Goal: Task Accomplishment & Management: Use online tool/utility

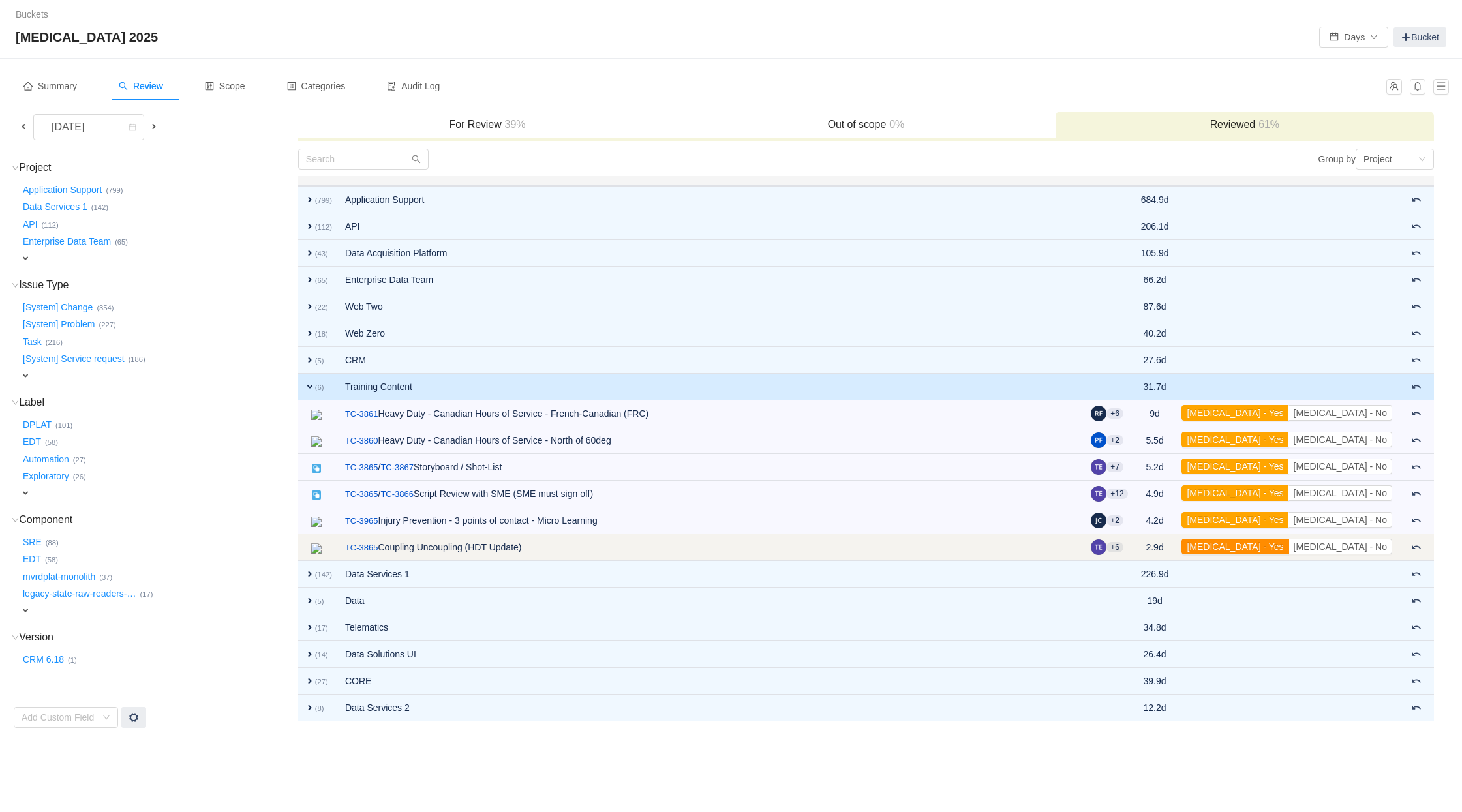
click at [1288, 546] on button "[MEDICAL_DATA] - Yes" at bounding box center [1236, 547] width 107 height 16
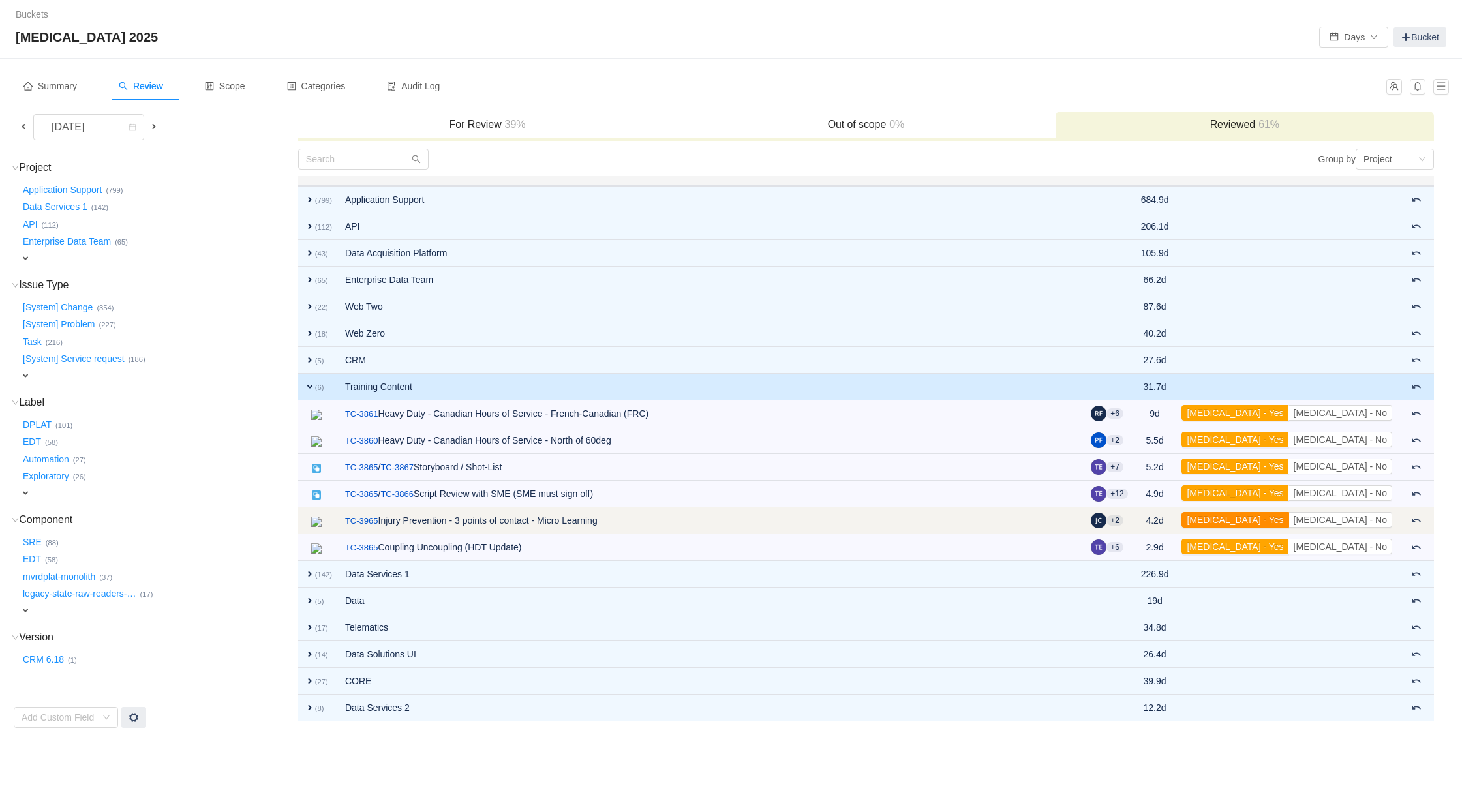
click at [1288, 520] on button "[MEDICAL_DATA] - Yes" at bounding box center [1236, 520] width 107 height 16
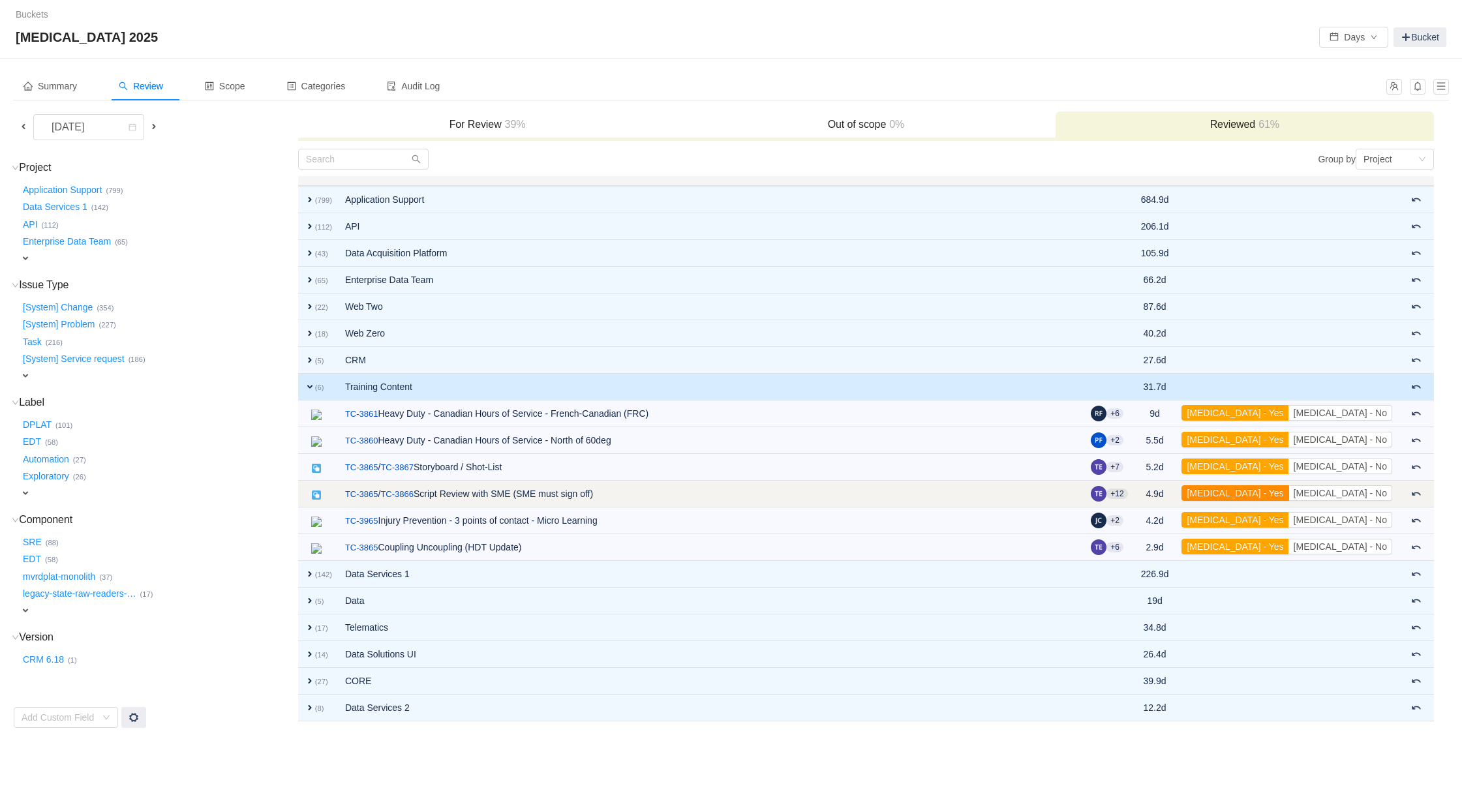
click at [1288, 491] on button "[MEDICAL_DATA] - Yes" at bounding box center [1236, 494] width 107 height 16
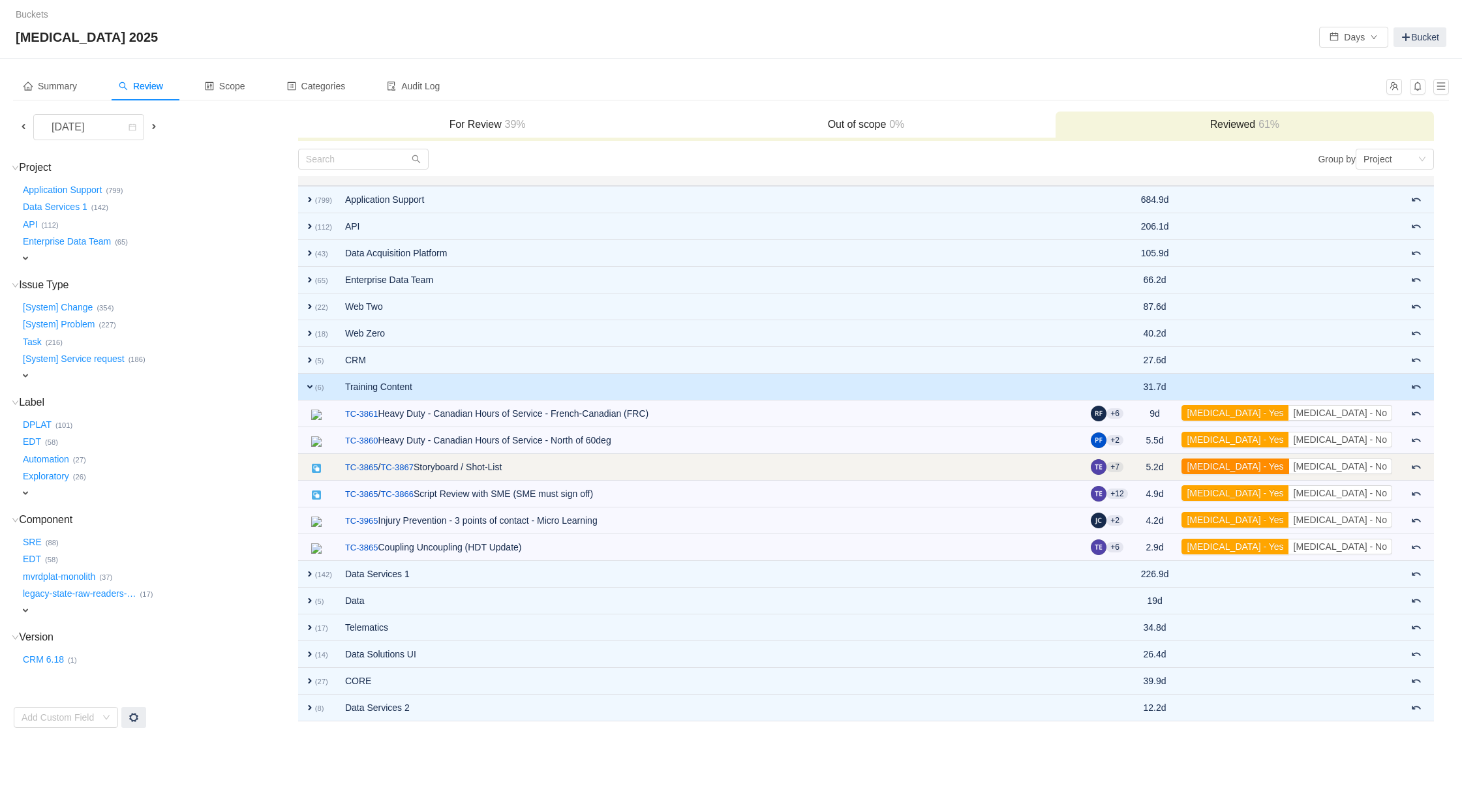
click at [1288, 466] on button "[MEDICAL_DATA] - Yes" at bounding box center [1236, 466] width 107 height 16
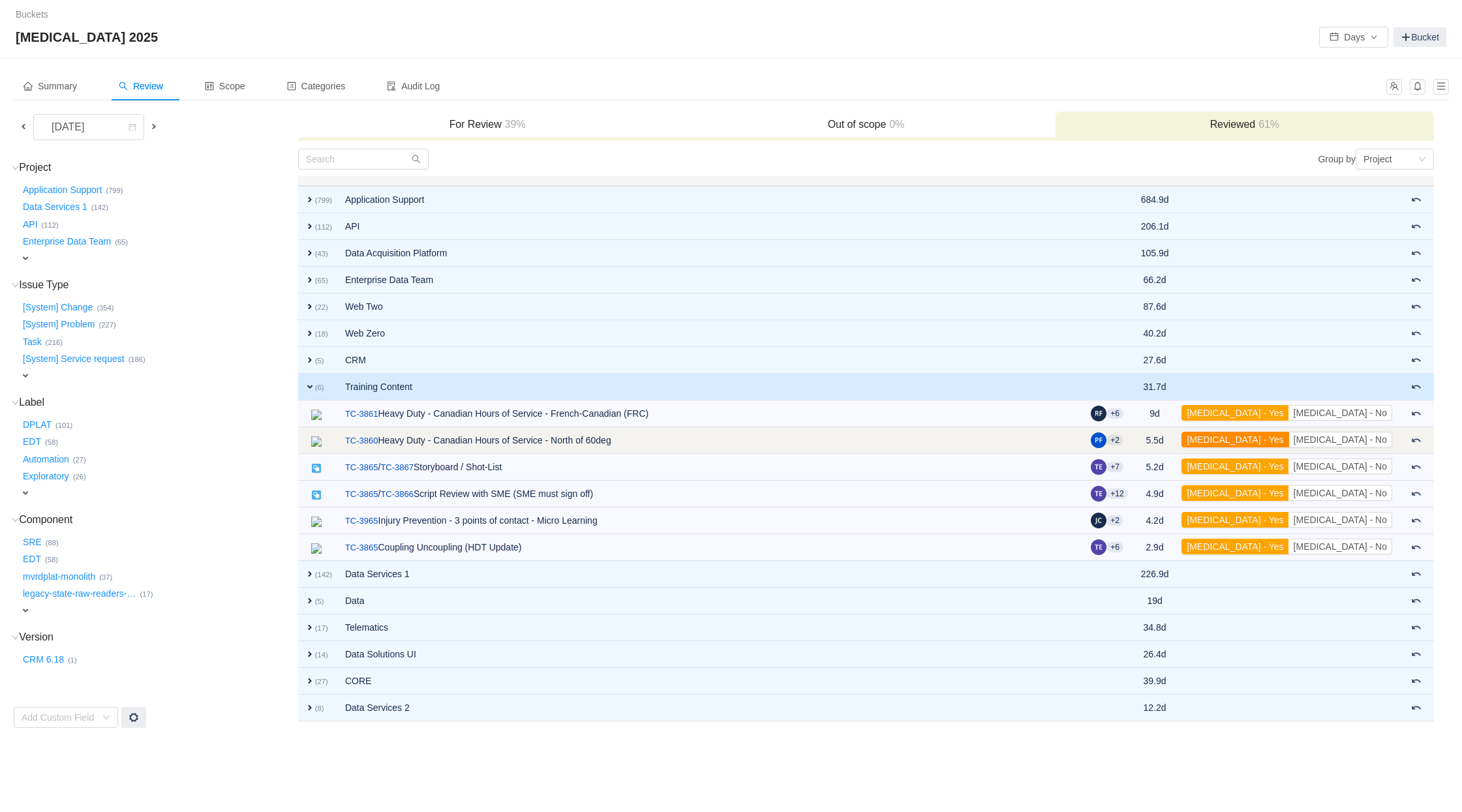
click at [1288, 438] on button "[MEDICAL_DATA] - Yes" at bounding box center [1236, 440] width 107 height 16
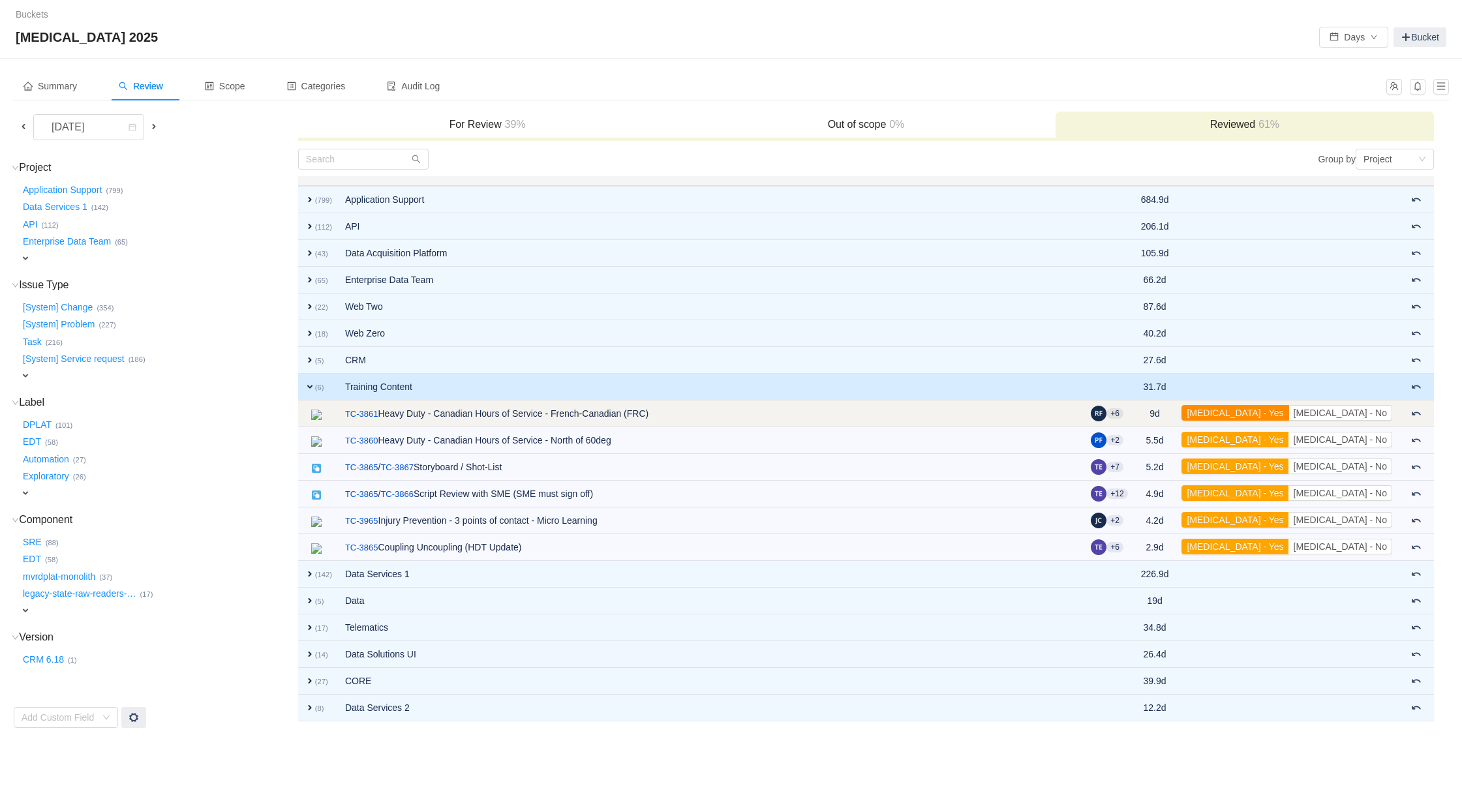
click at [1288, 415] on button "[MEDICAL_DATA] - Yes" at bounding box center [1236, 413] width 107 height 16
click at [1288, 414] on button "[MEDICAL_DATA] - Yes" at bounding box center [1236, 413] width 107 height 16
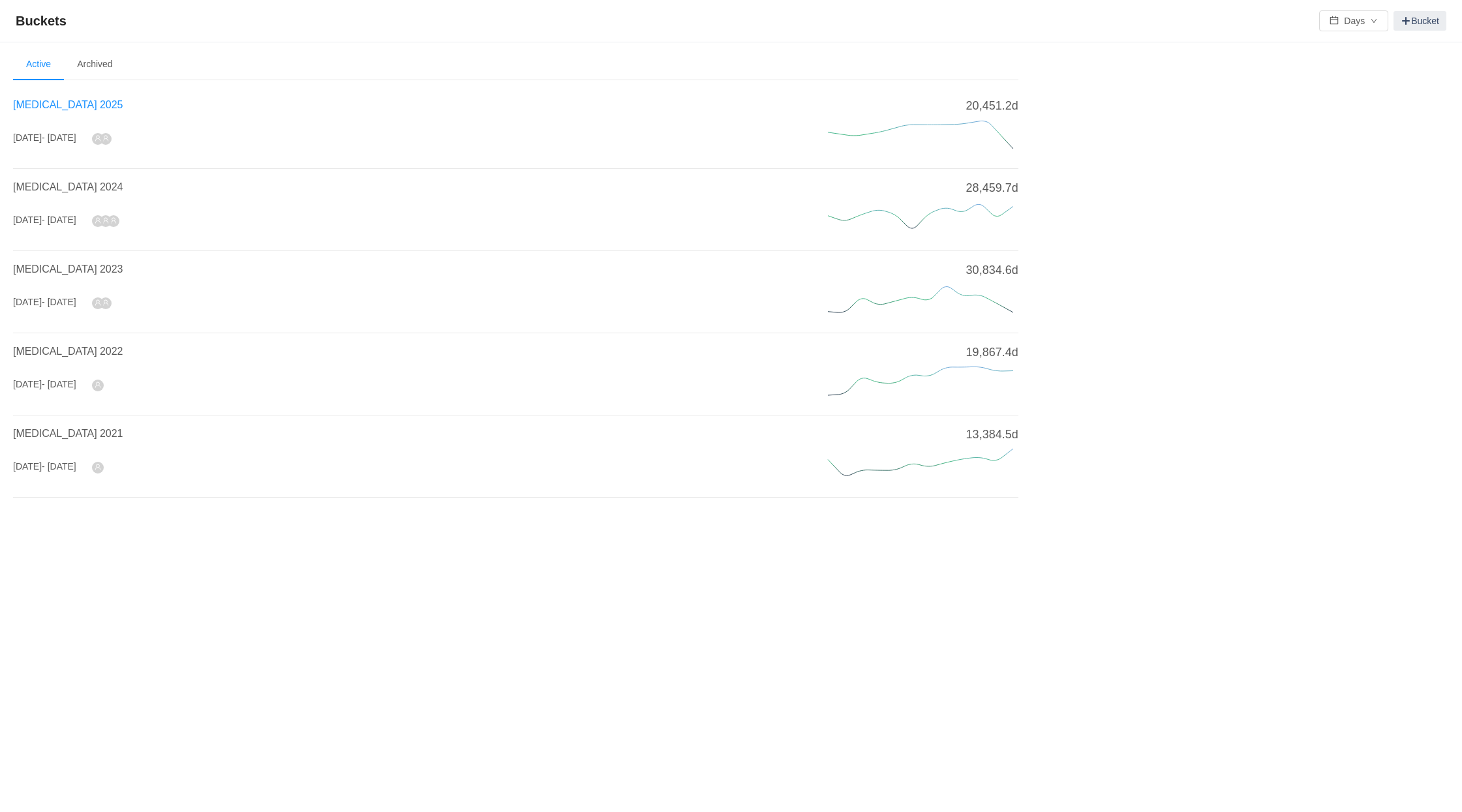
click at [42, 106] on span "[MEDICAL_DATA] 2025" at bounding box center [67, 105] width 110 height 11
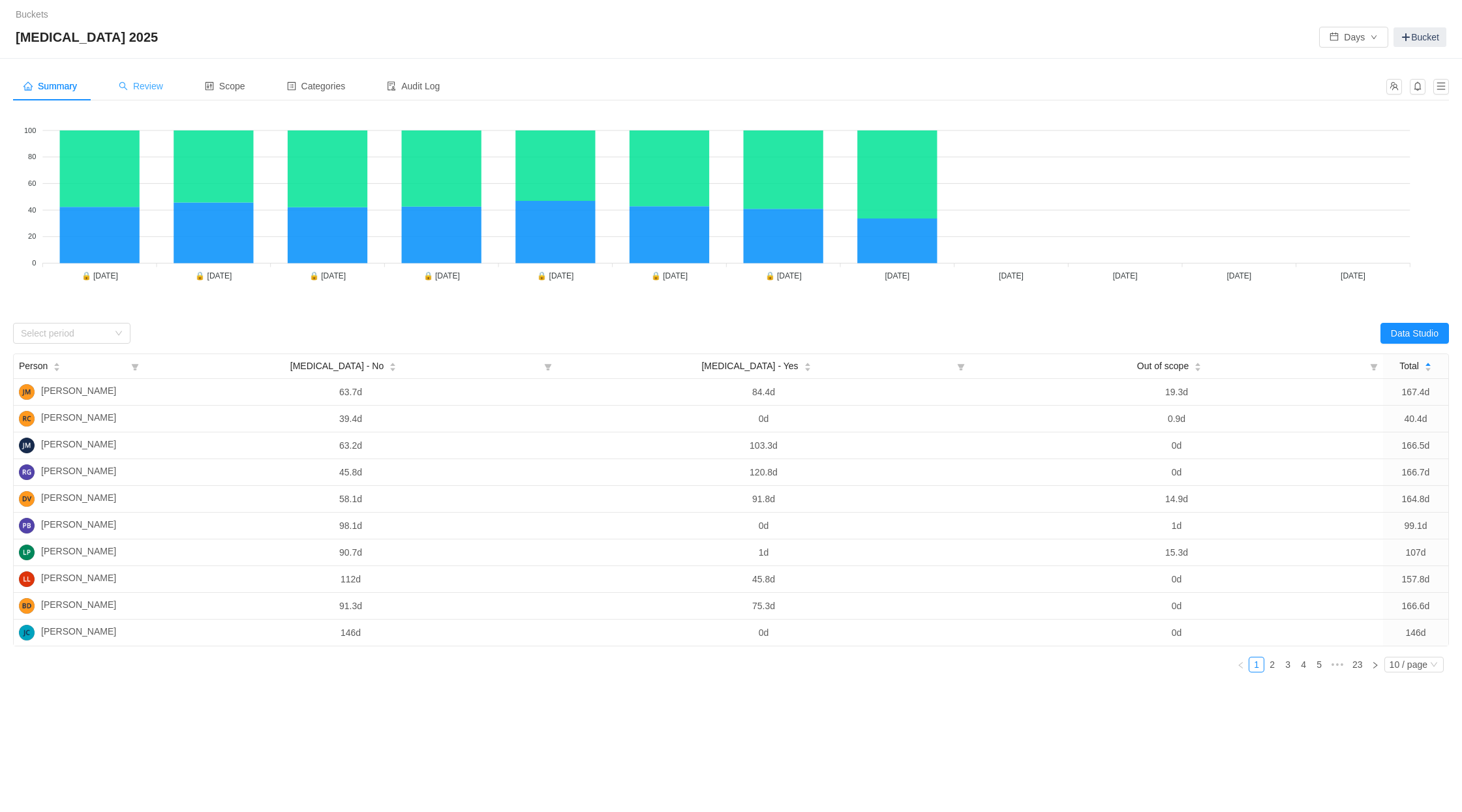
click at [142, 90] on span "Review" at bounding box center [140, 86] width 44 height 10
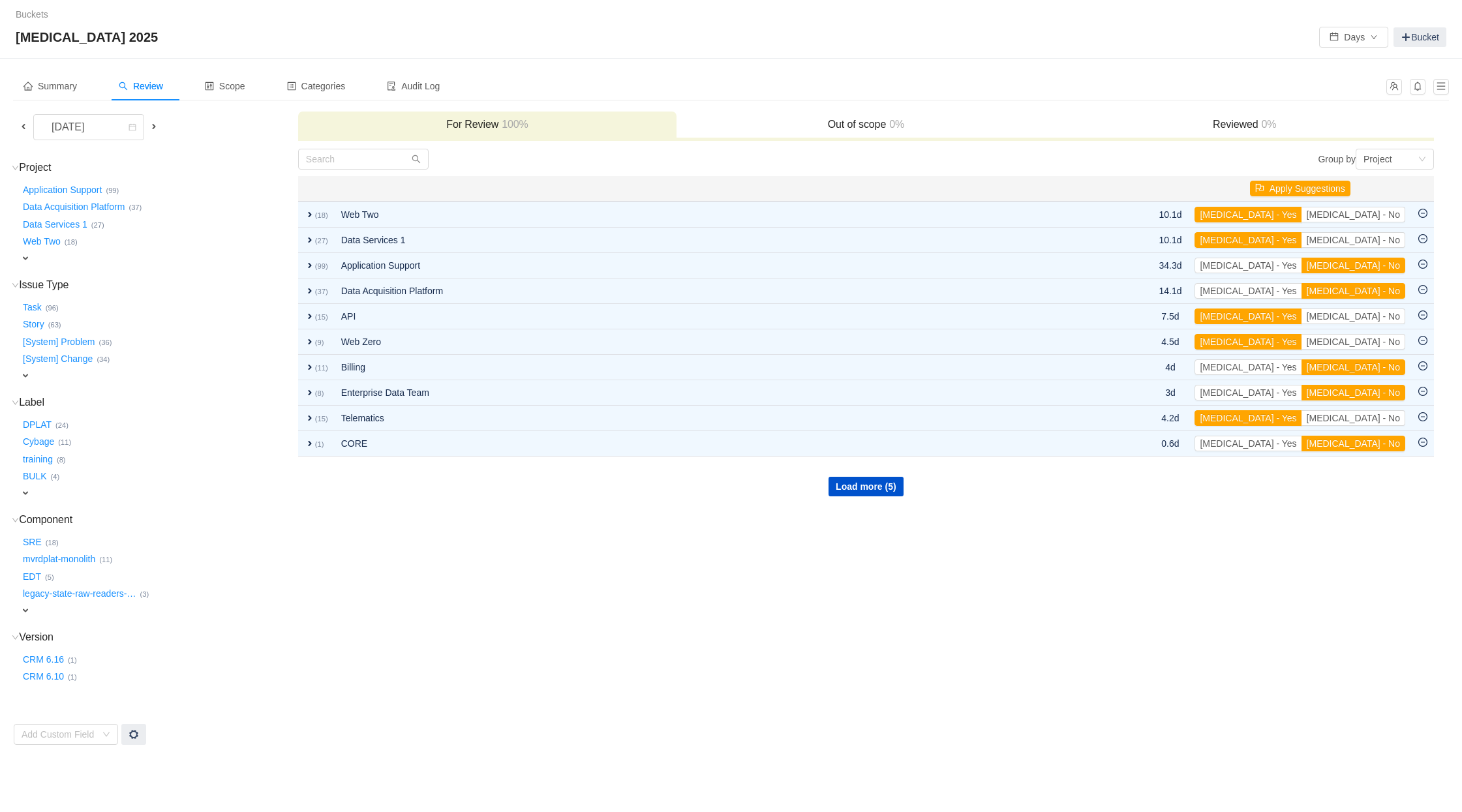
click at [24, 127] on span at bounding box center [23, 126] width 10 height 10
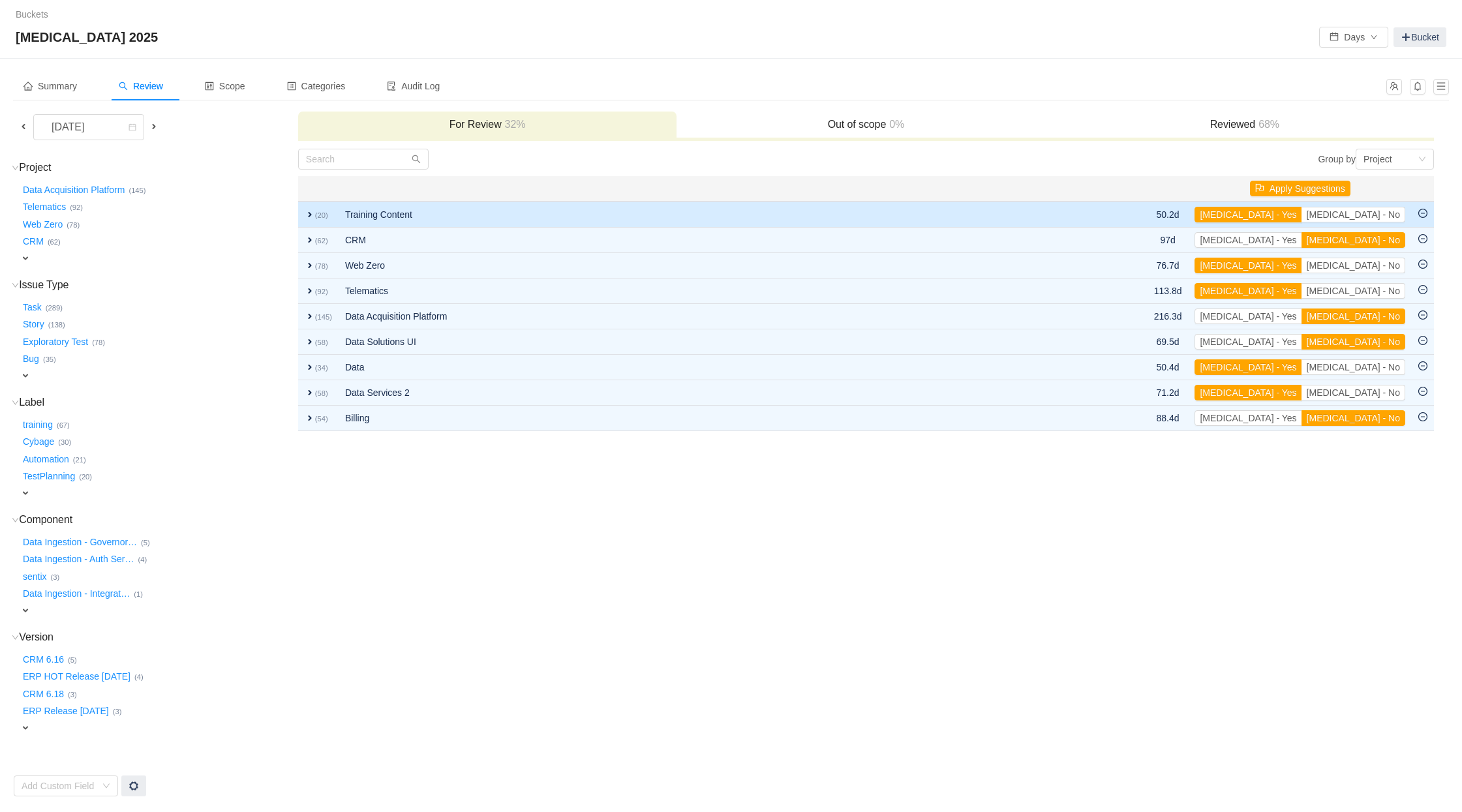
click at [306, 214] on span "expand" at bounding box center [310, 214] width 10 height 10
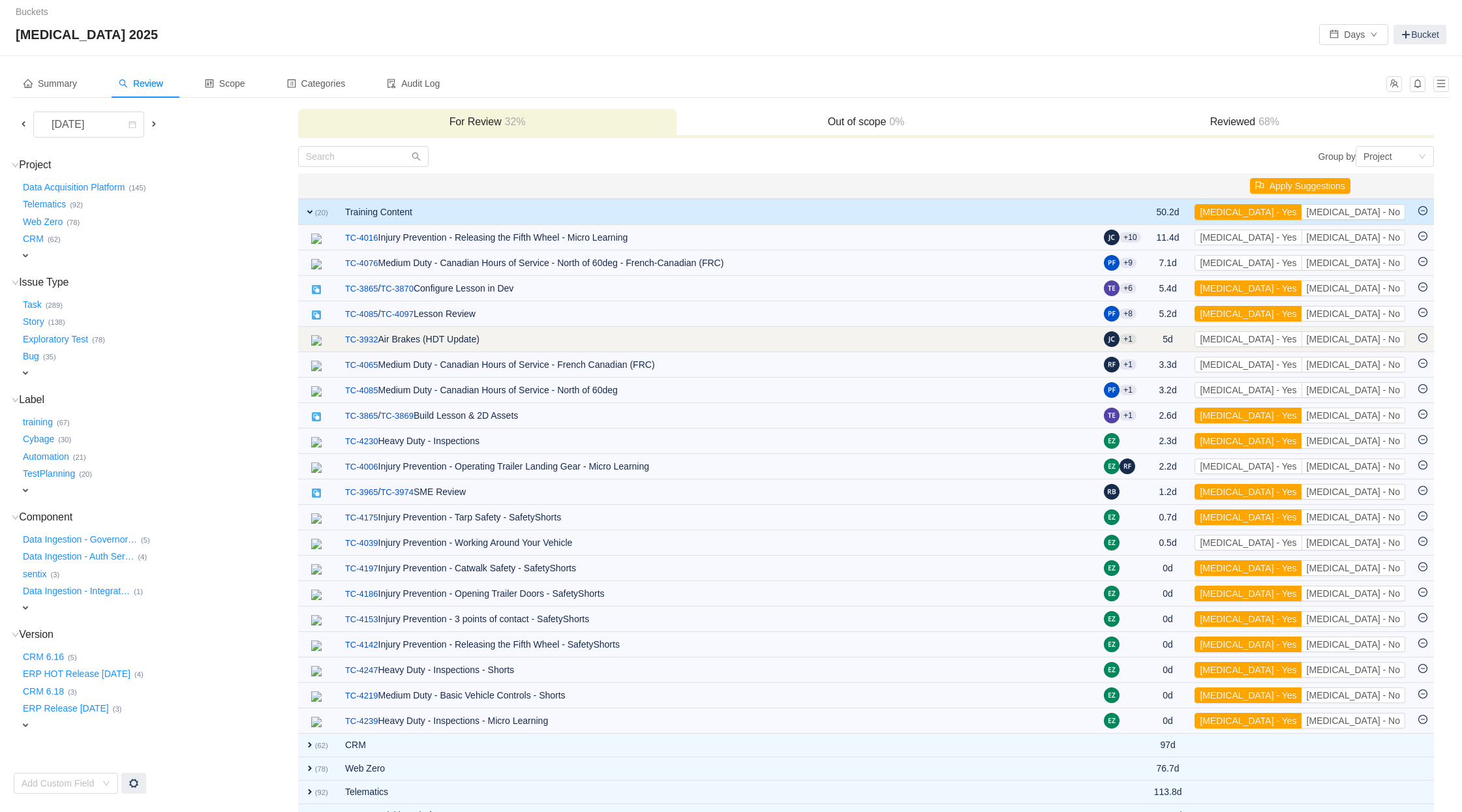
scroll to position [6, 0]
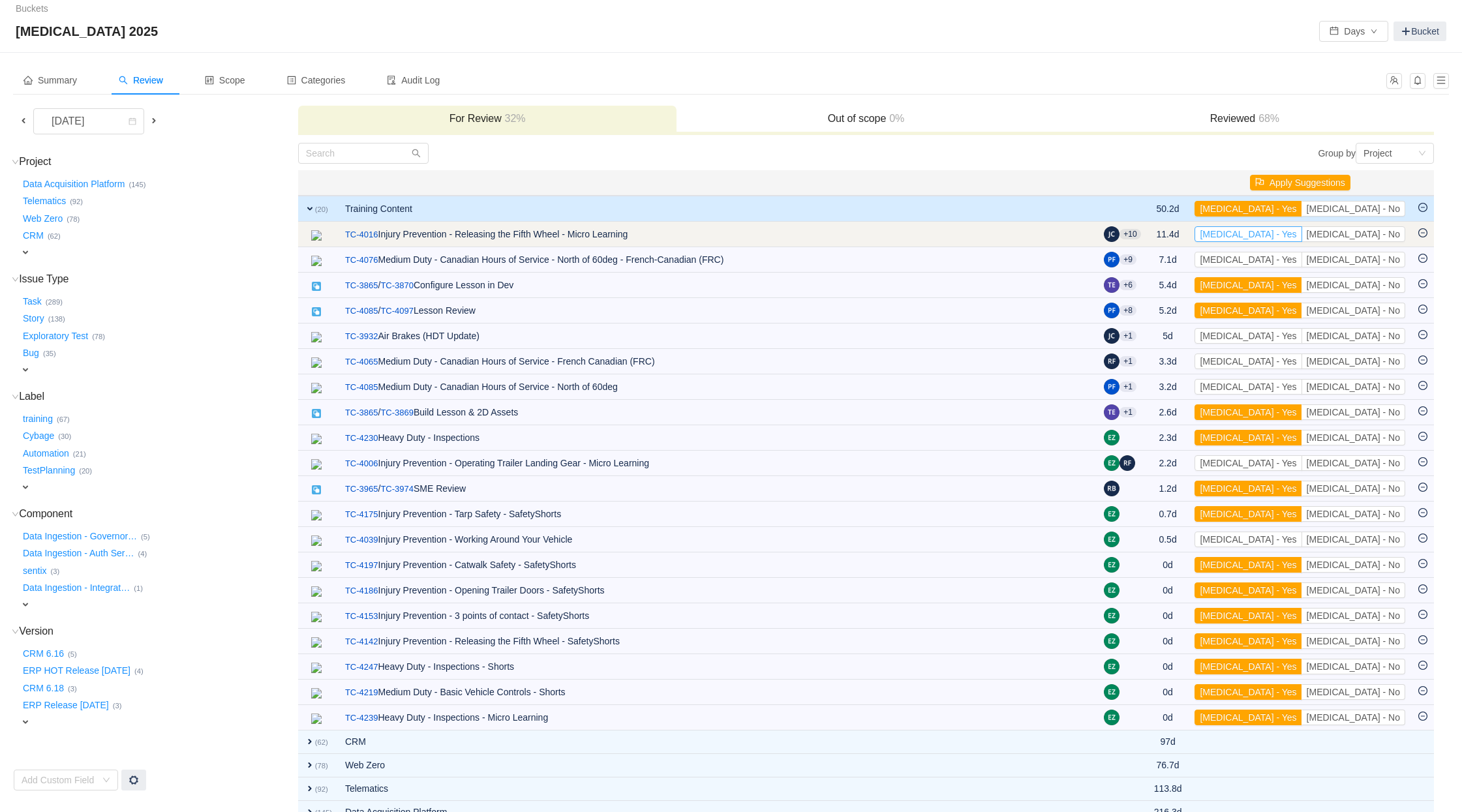
click at [1302, 236] on button "[MEDICAL_DATA] - Yes" at bounding box center [1248, 234] width 107 height 16
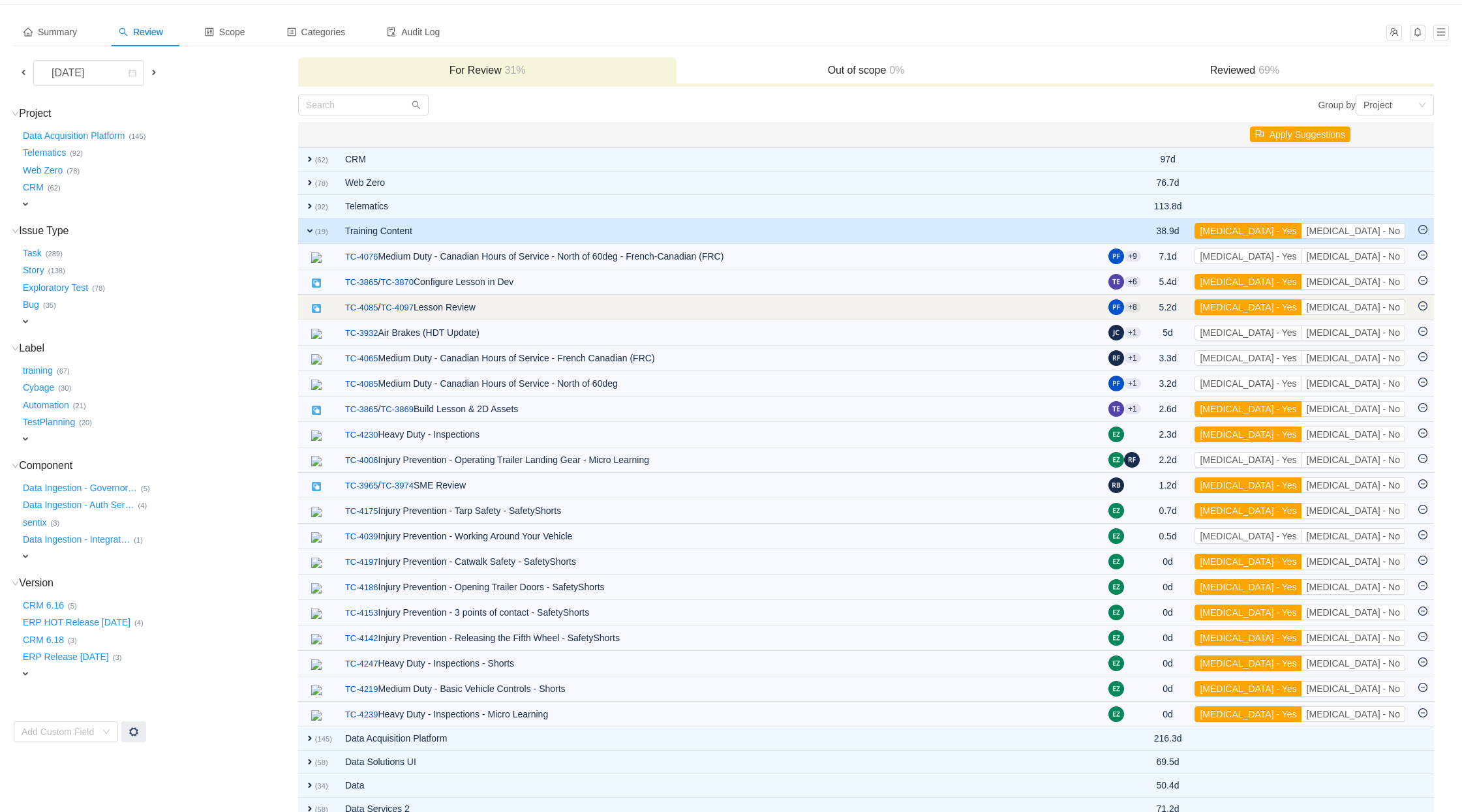
scroll to position [104, 0]
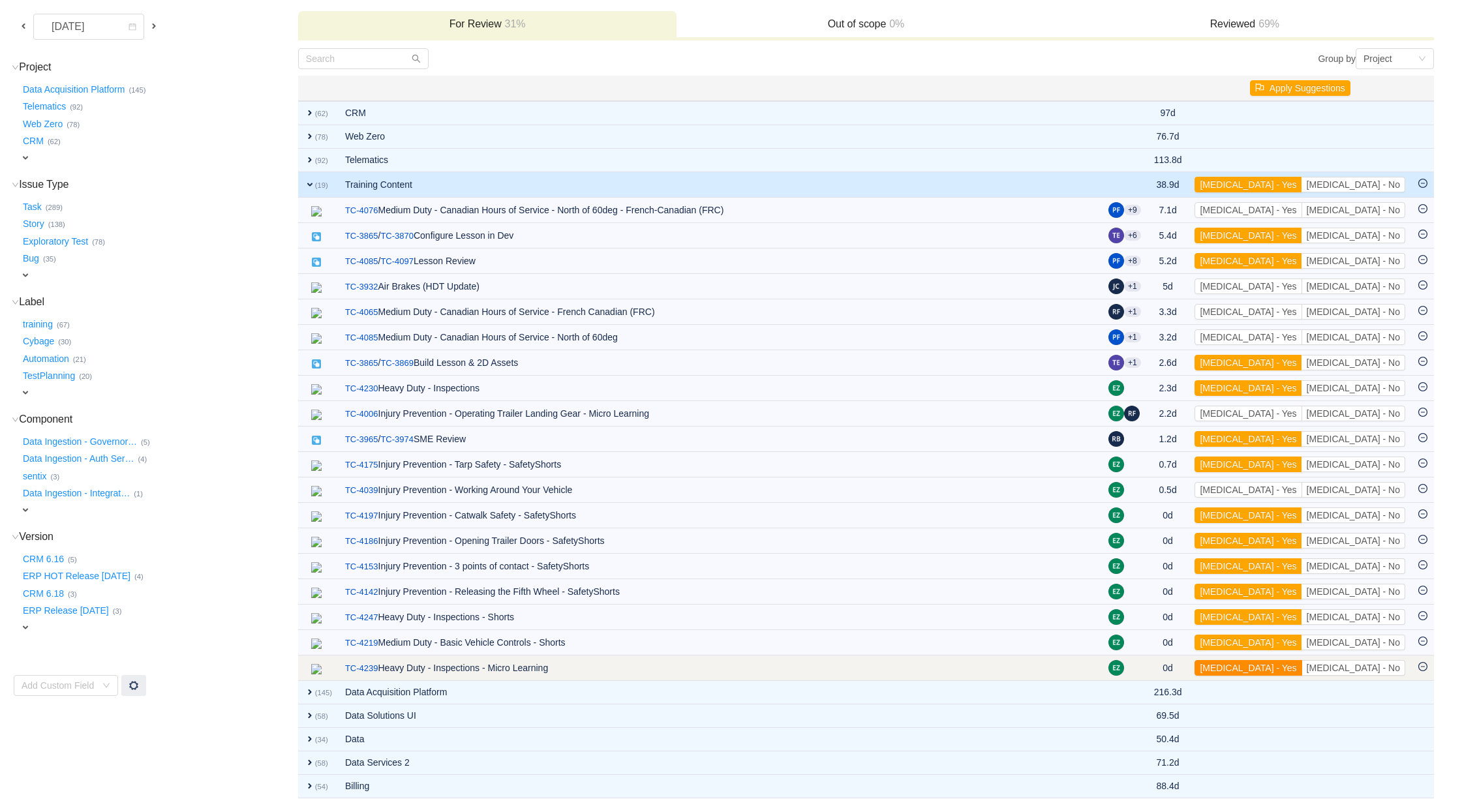
click at [1302, 662] on button "[MEDICAL_DATA] - Yes" at bounding box center [1248, 668] width 107 height 16
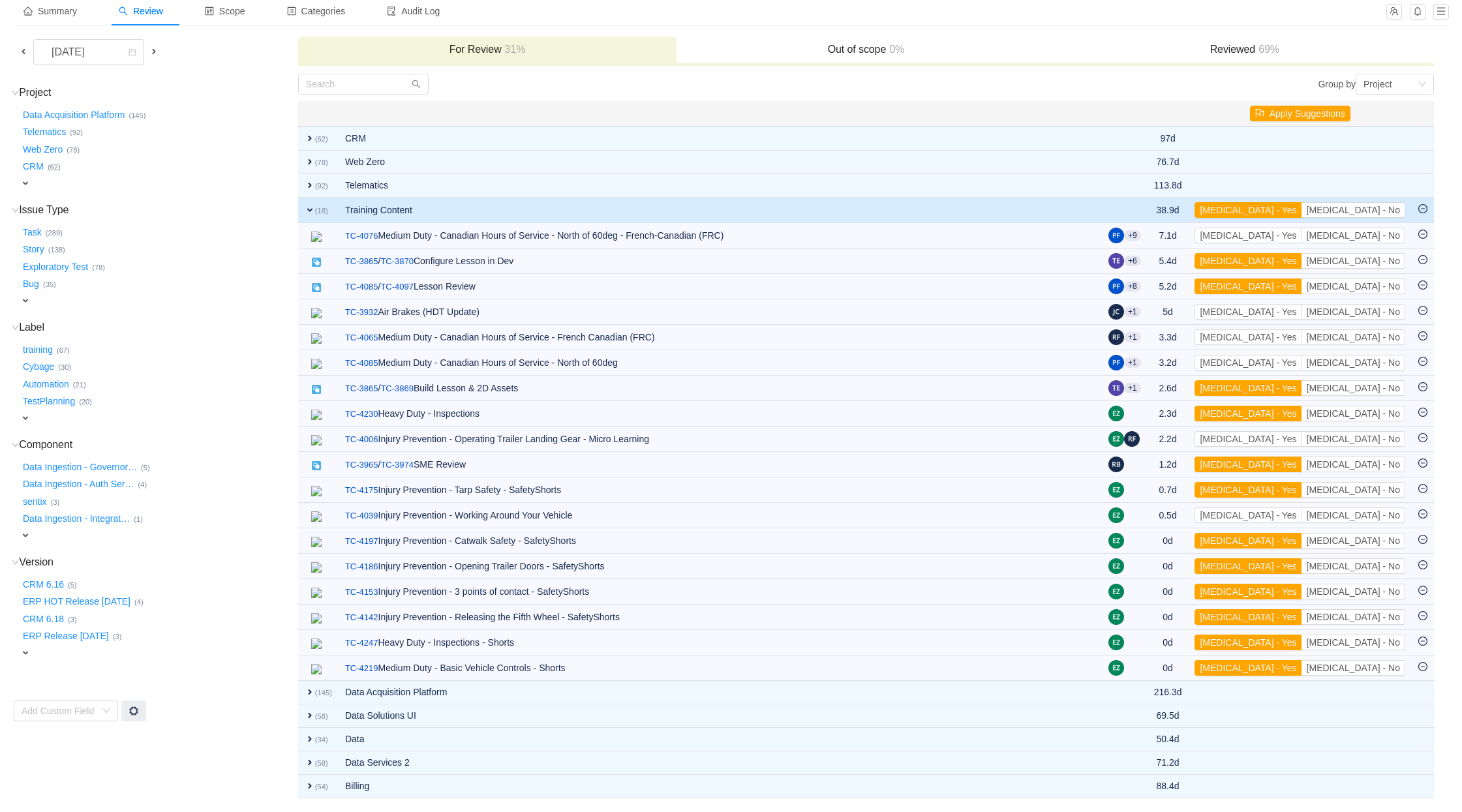
scroll to position [78, 0]
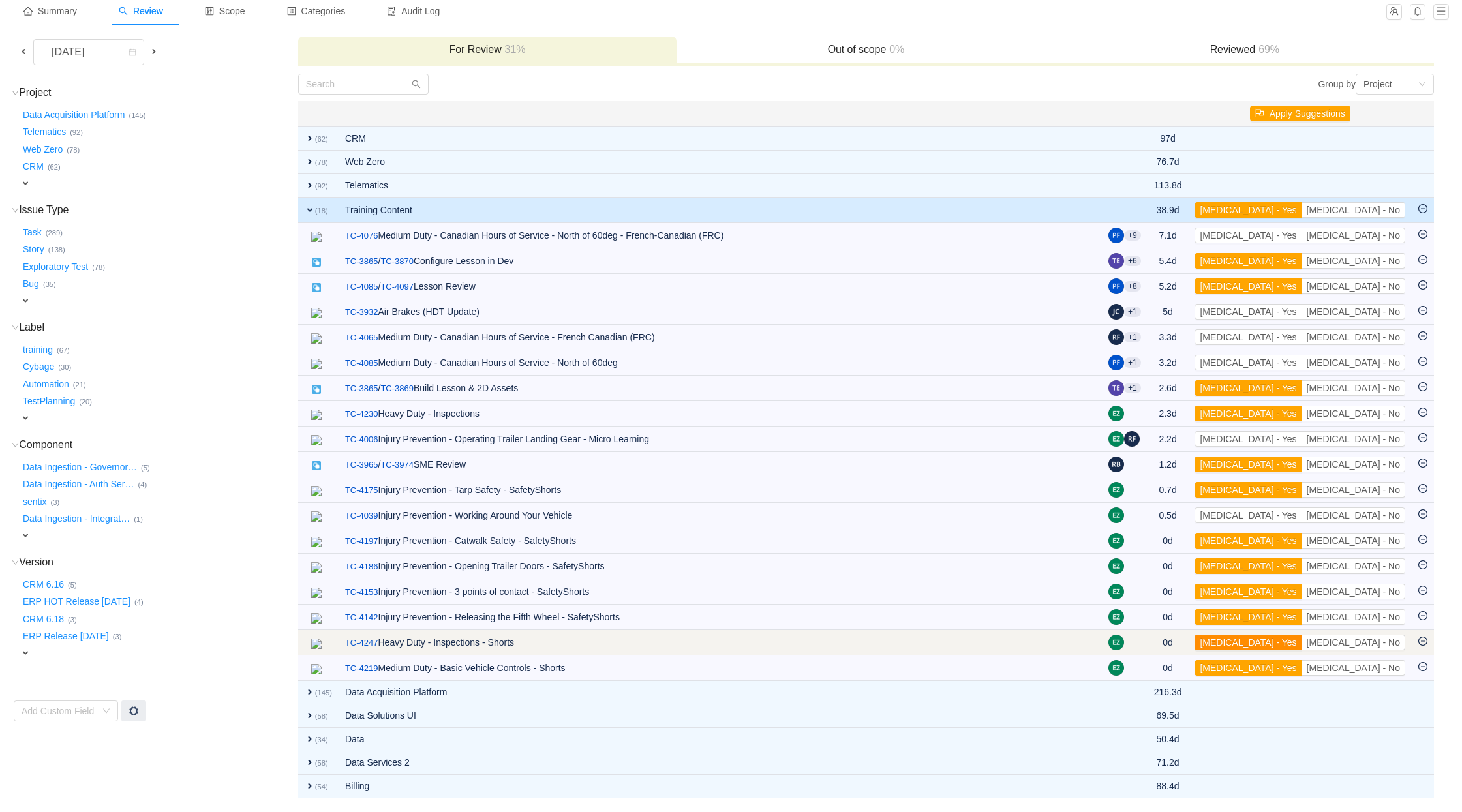
click at [1302, 642] on button "[MEDICAL_DATA] - Yes" at bounding box center [1248, 642] width 107 height 16
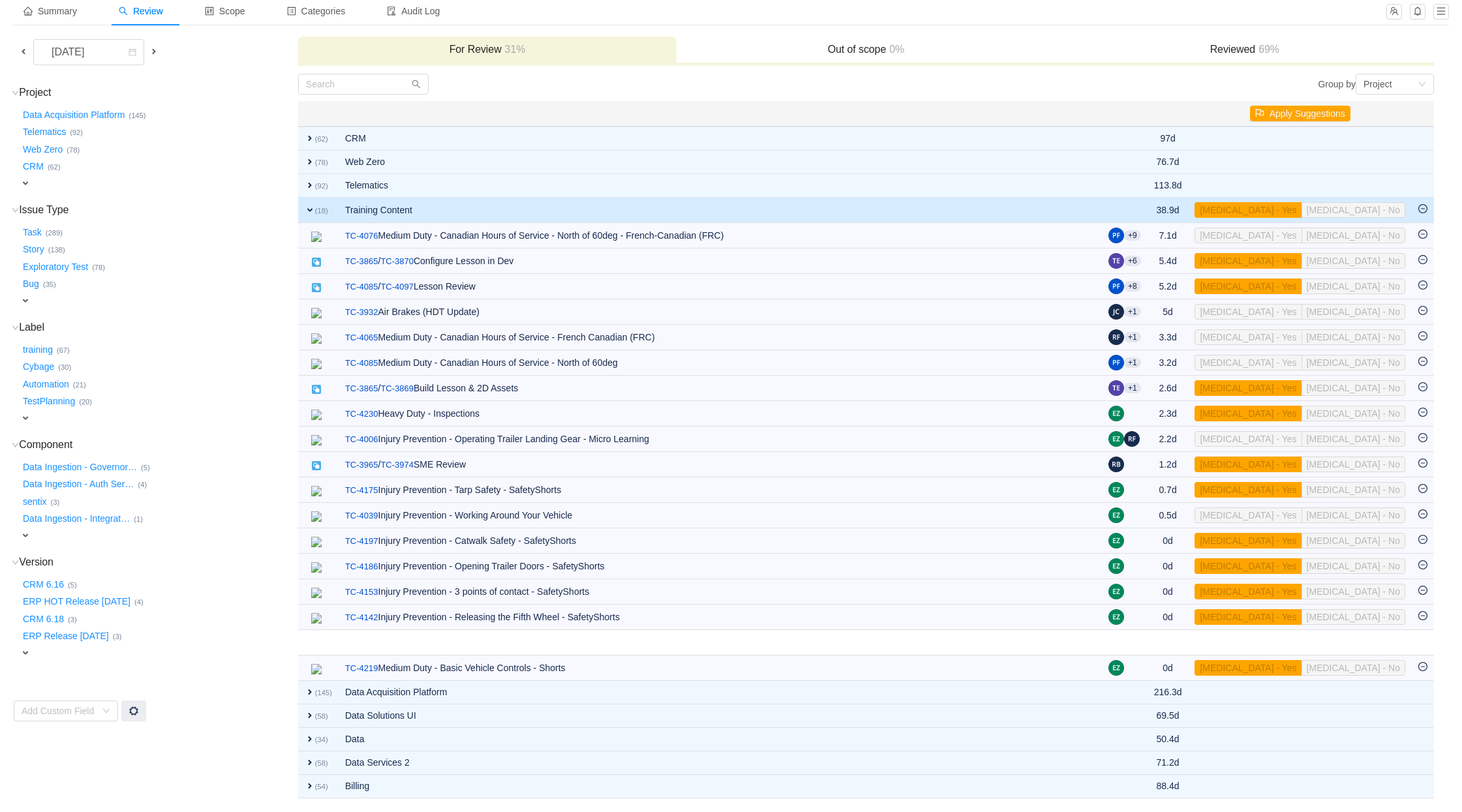
scroll to position [53, 0]
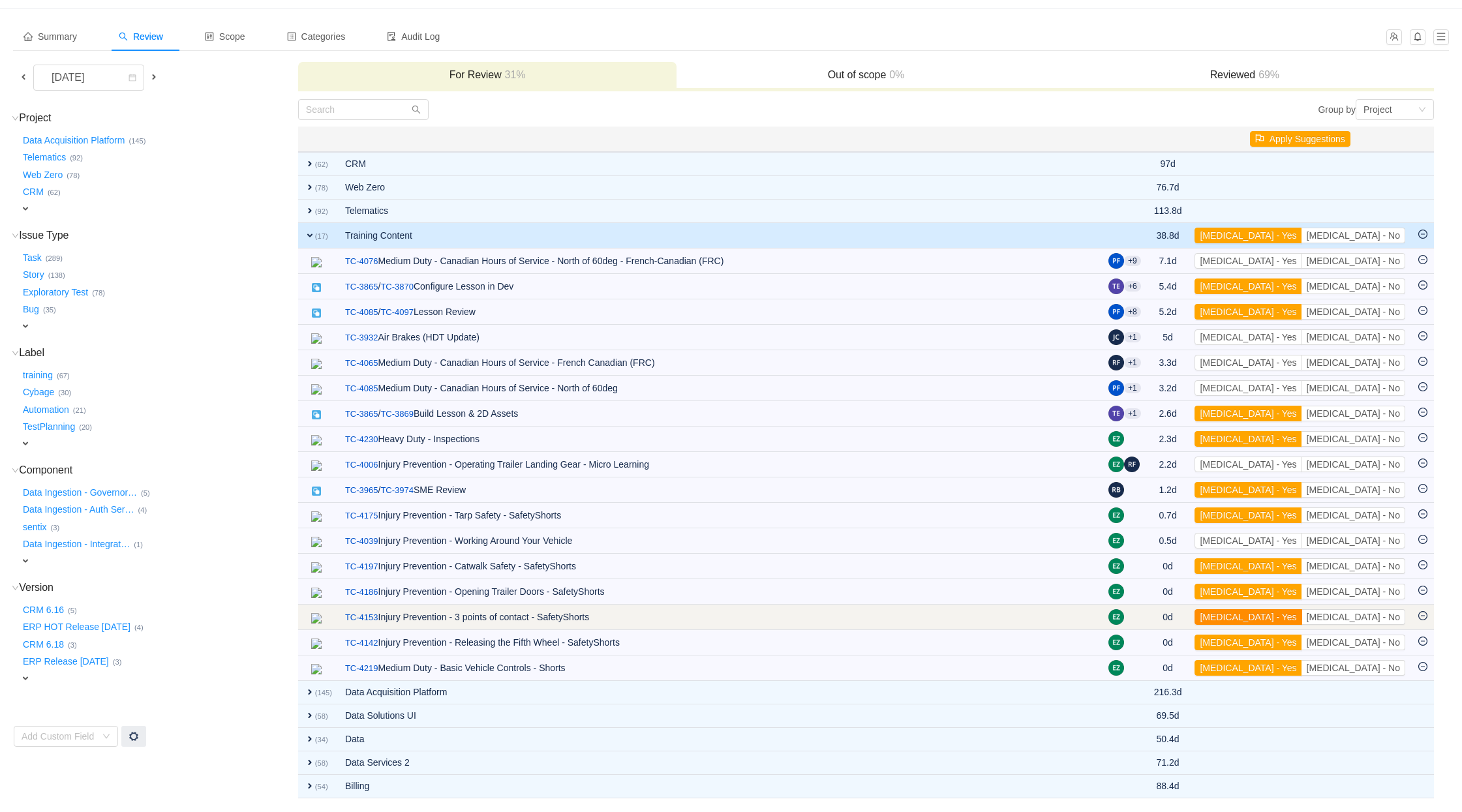
click at [1302, 618] on button "[MEDICAL_DATA] - Yes" at bounding box center [1248, 618] width 107 height 16
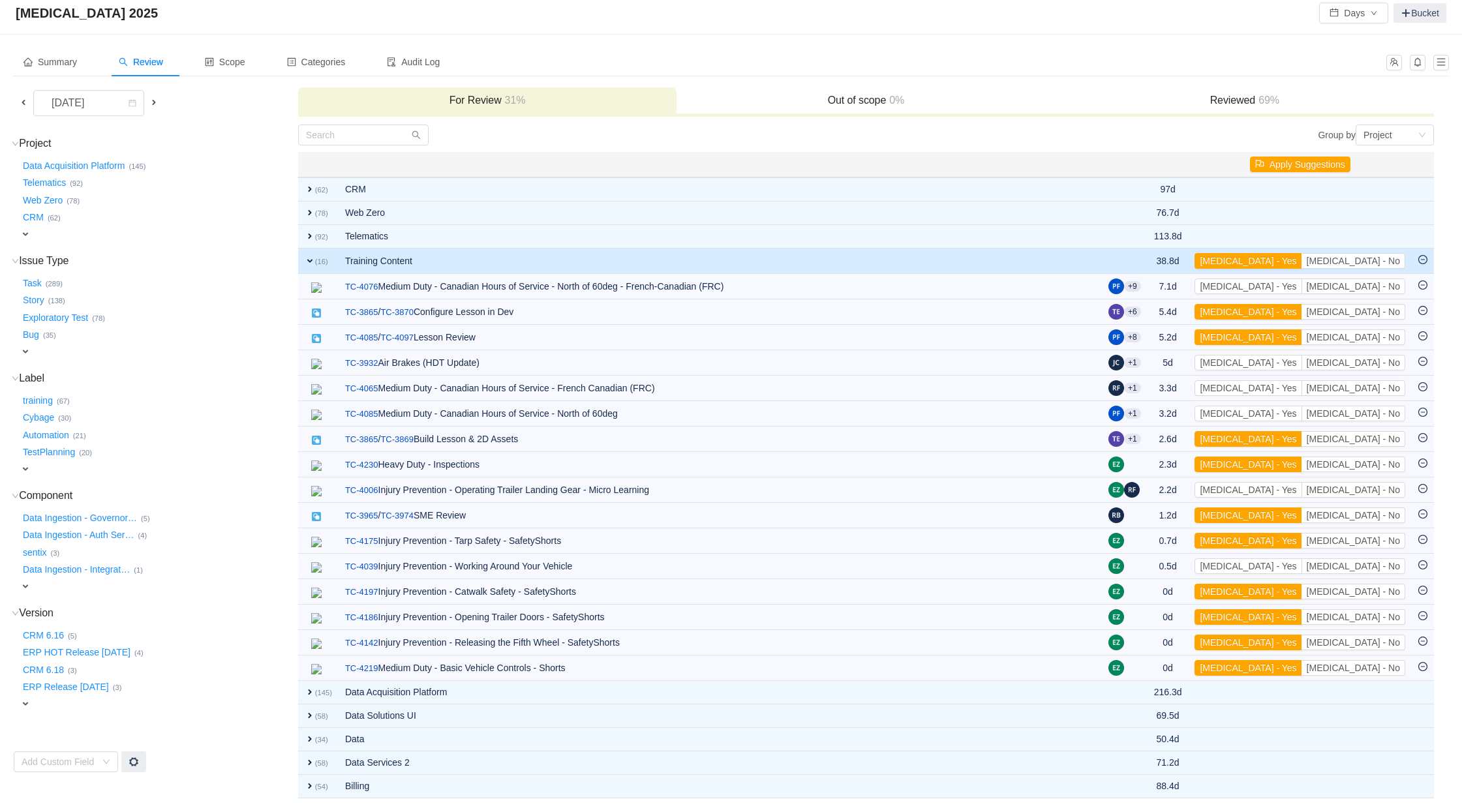
scroll to position [27, 0]
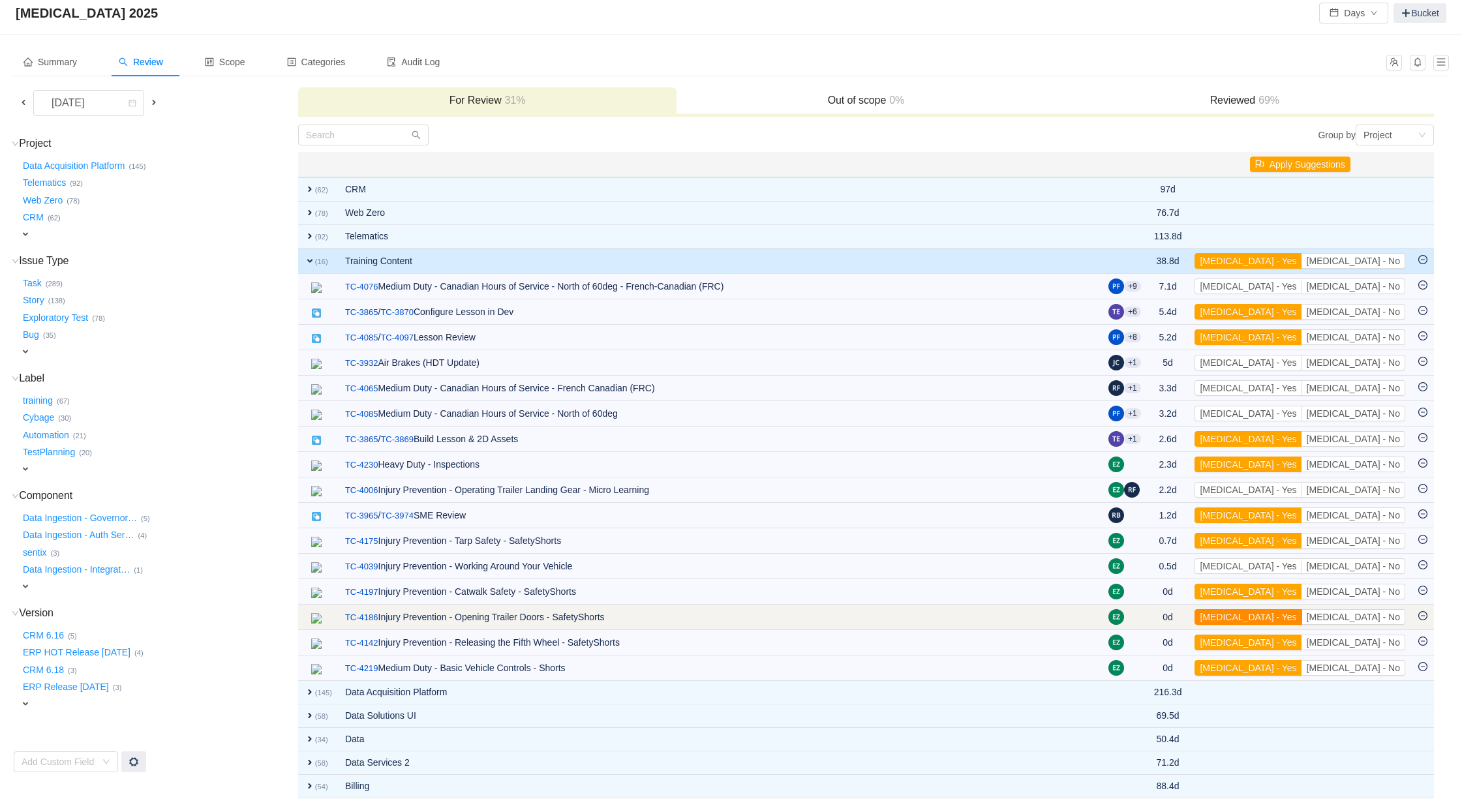
click at [1302, 619] on button "[MEDICAL_DATA] - Yes" at bounding box center [1248, 618] width 107 height 16
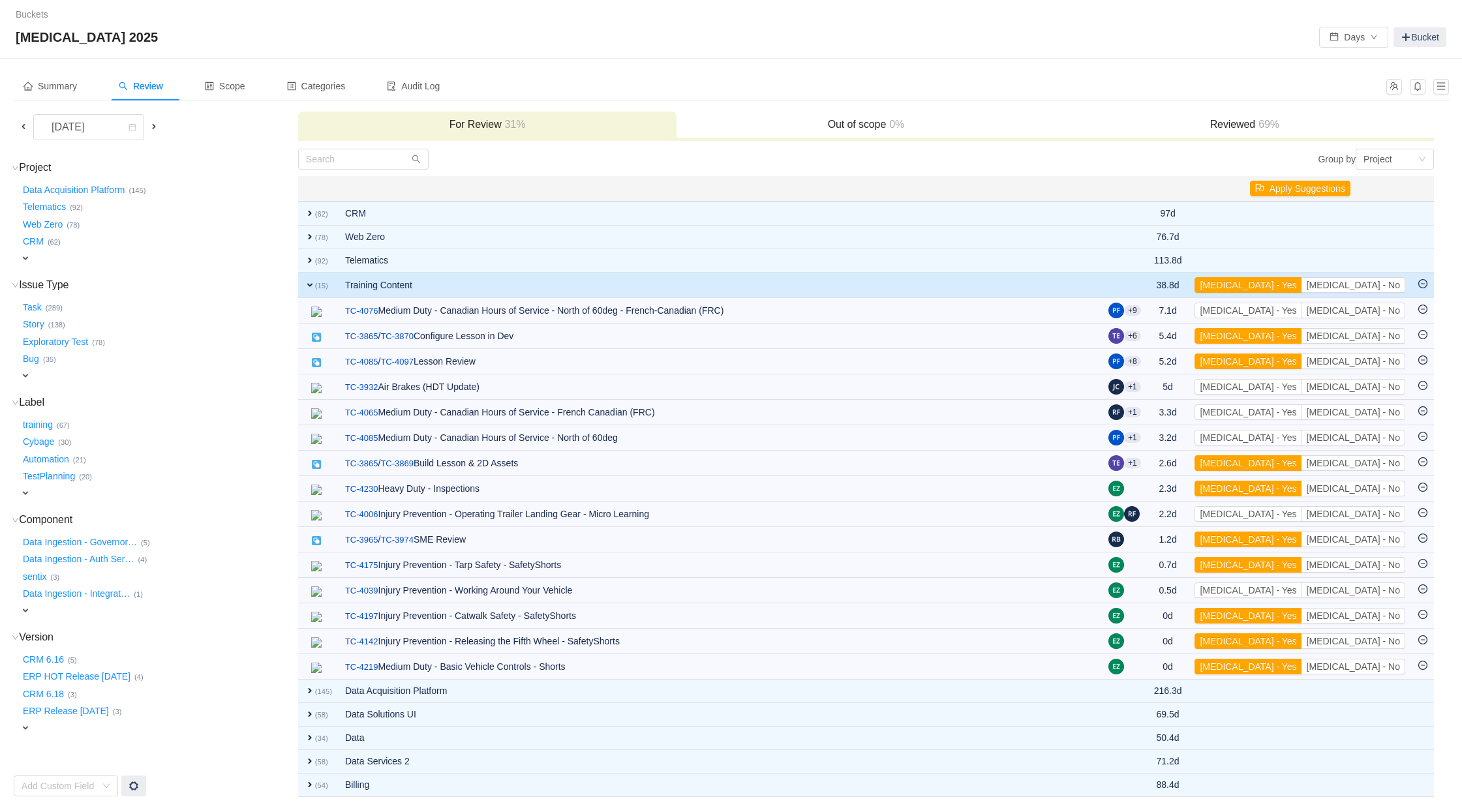
scroll to position [2, 0]
click at [1302, 594] on button "[MEDICAL_DATA] - Yes" at bounding box center [1248, 590] width 107 height 16
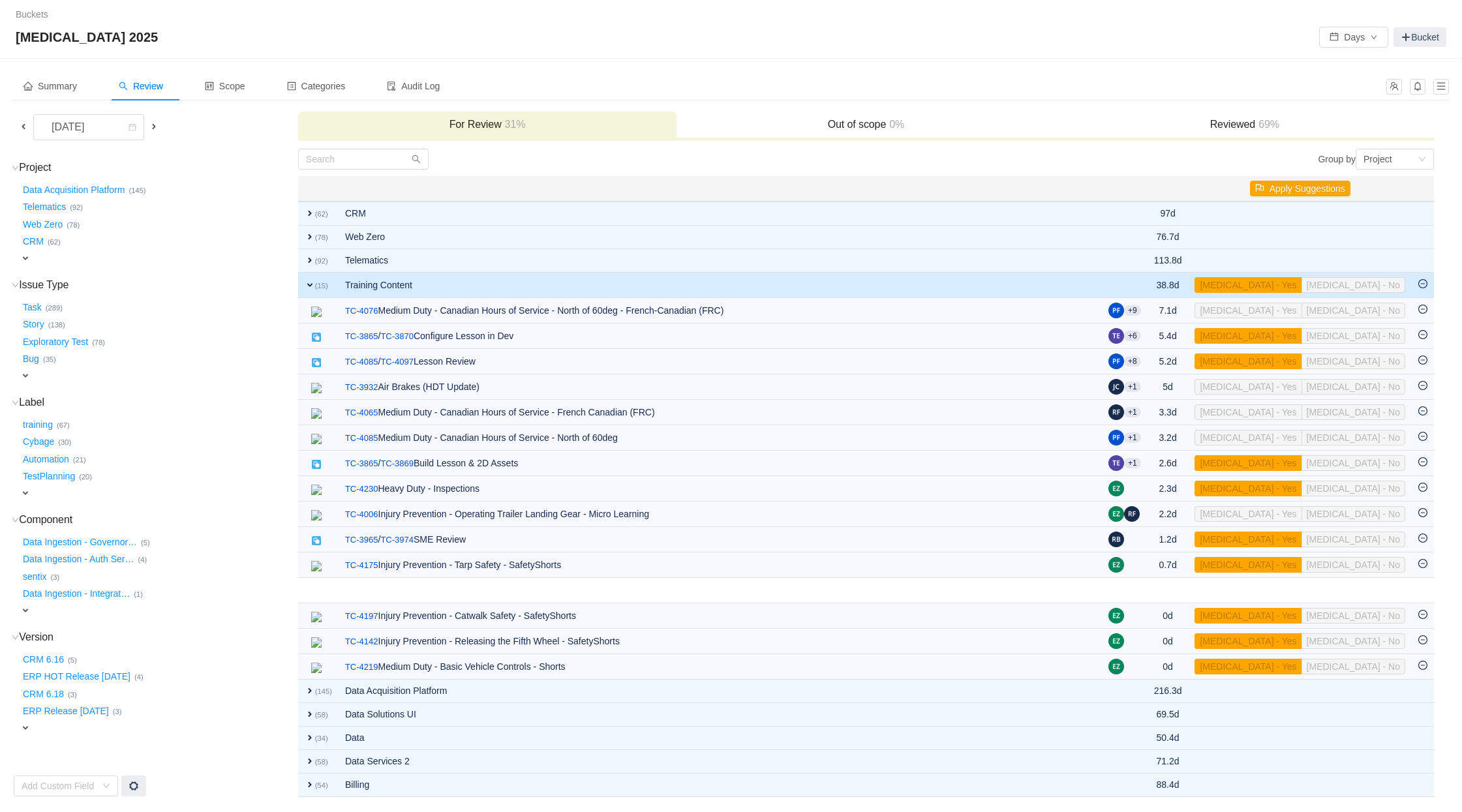
scroll to position [0, 0]
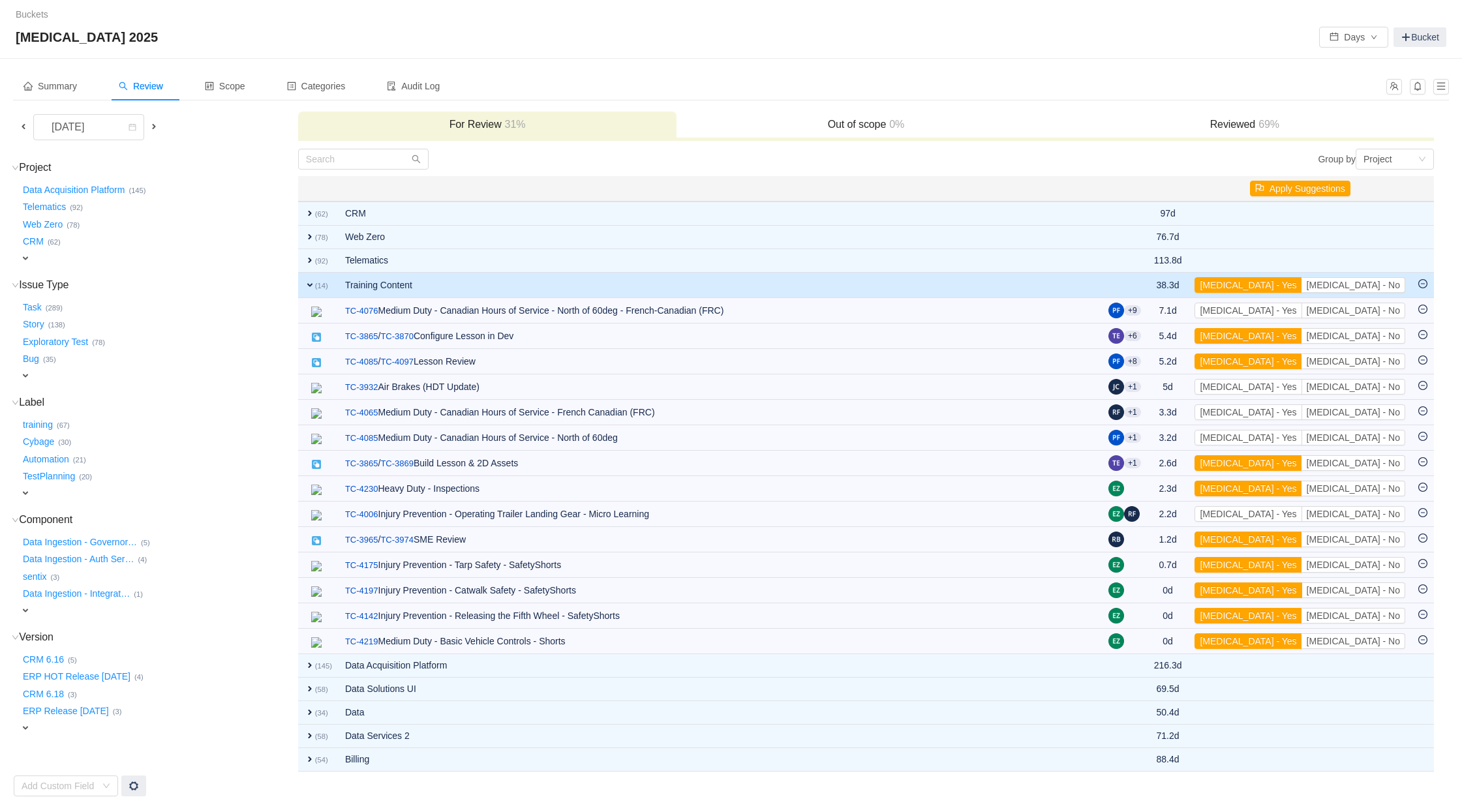
click at [1302, 594] on button "[MEDICAL_DATA] - Yes" at bounding box center [1248, 590] width 107 height 16
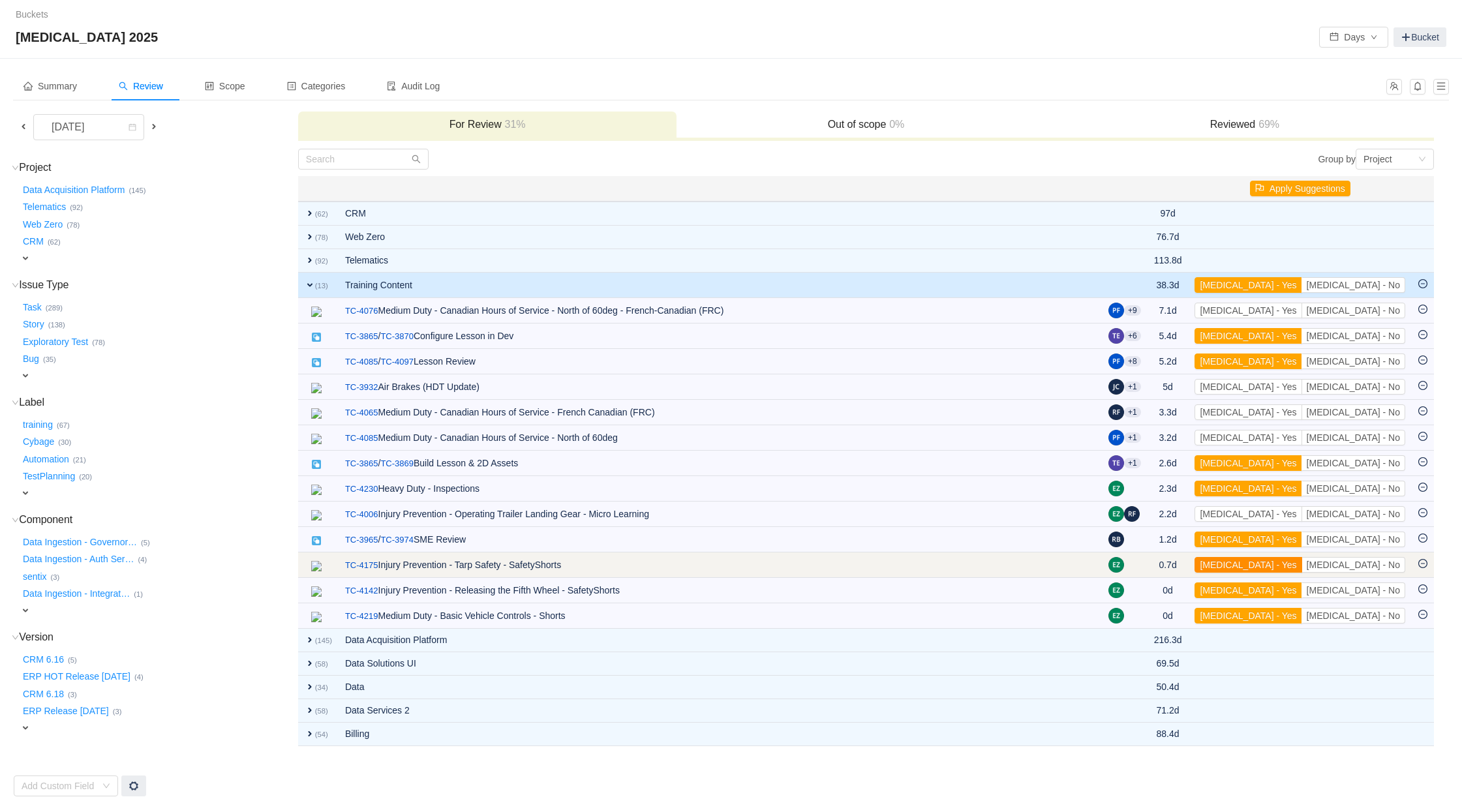
click at [1302, 565] on button "[MEDICAL_DATA] - Yes" at bounding box center [1248, 565] width 107 height 16
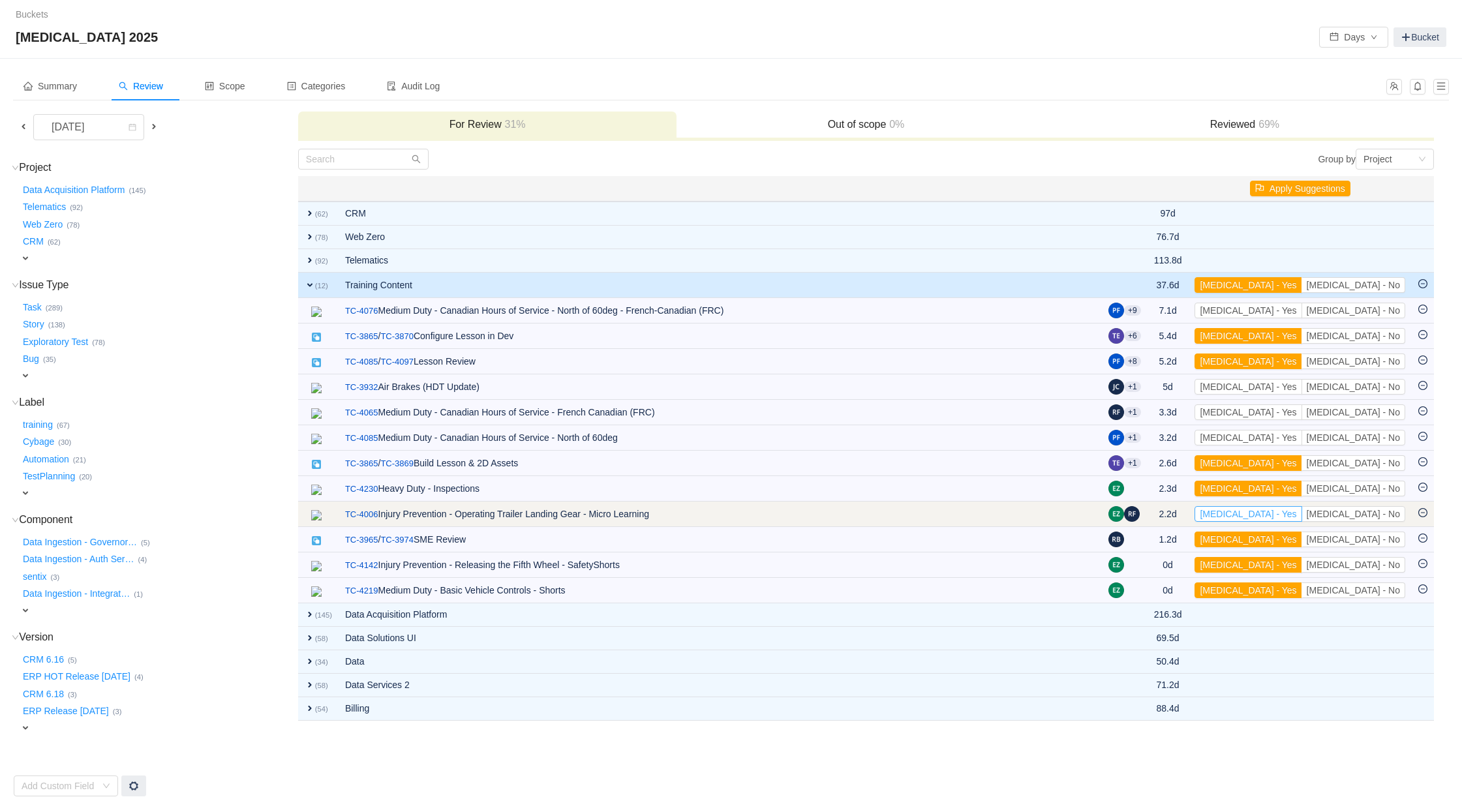
click at [1302, 514] on button "[MEDICAL_DATA] - Yes" at bounding box center [1248, 514] width 107 height 16
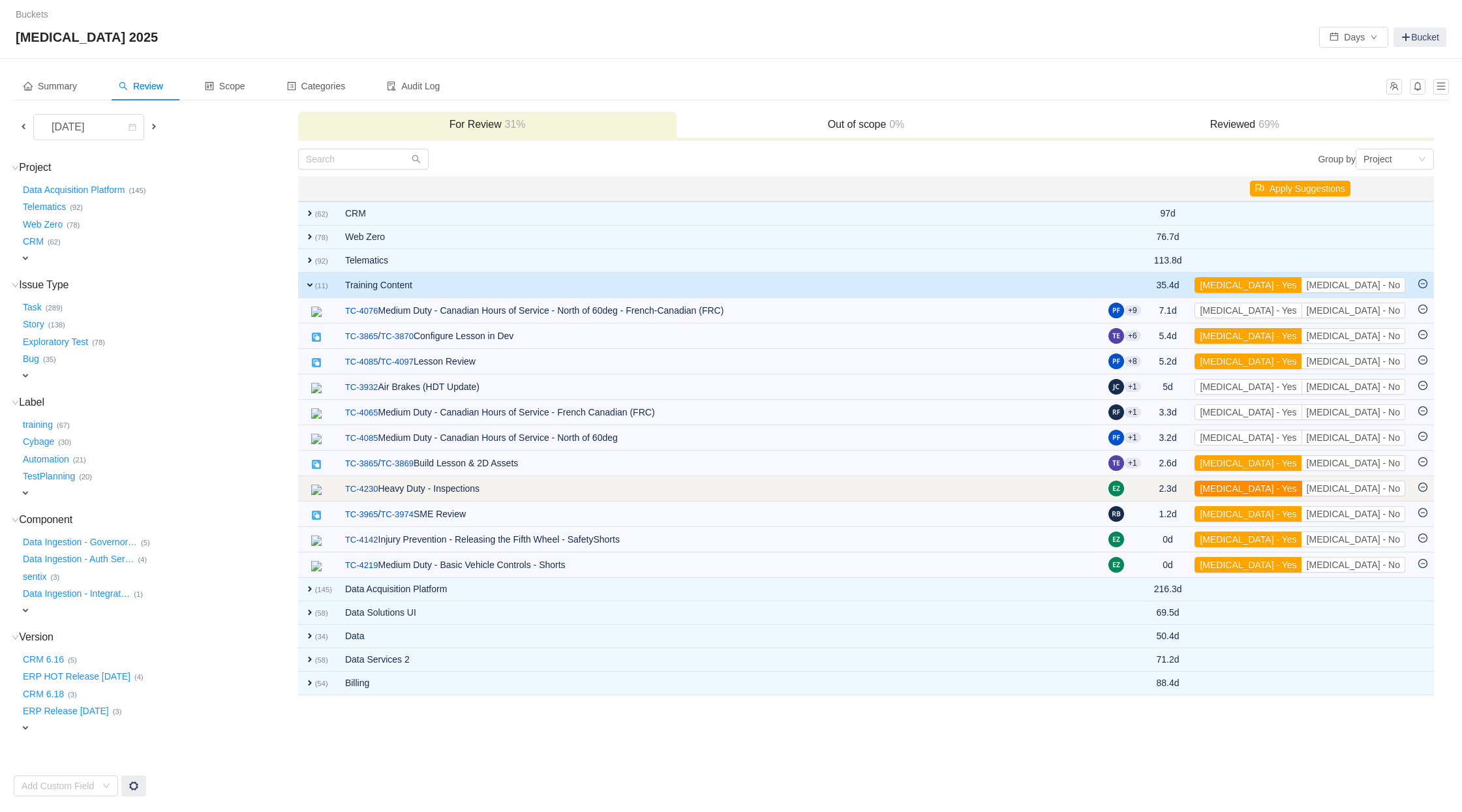
click at [1302, 494] on button "[MEDICAL_DATA] - Yes" at bounding box center [1248, 489] width 107 height 16
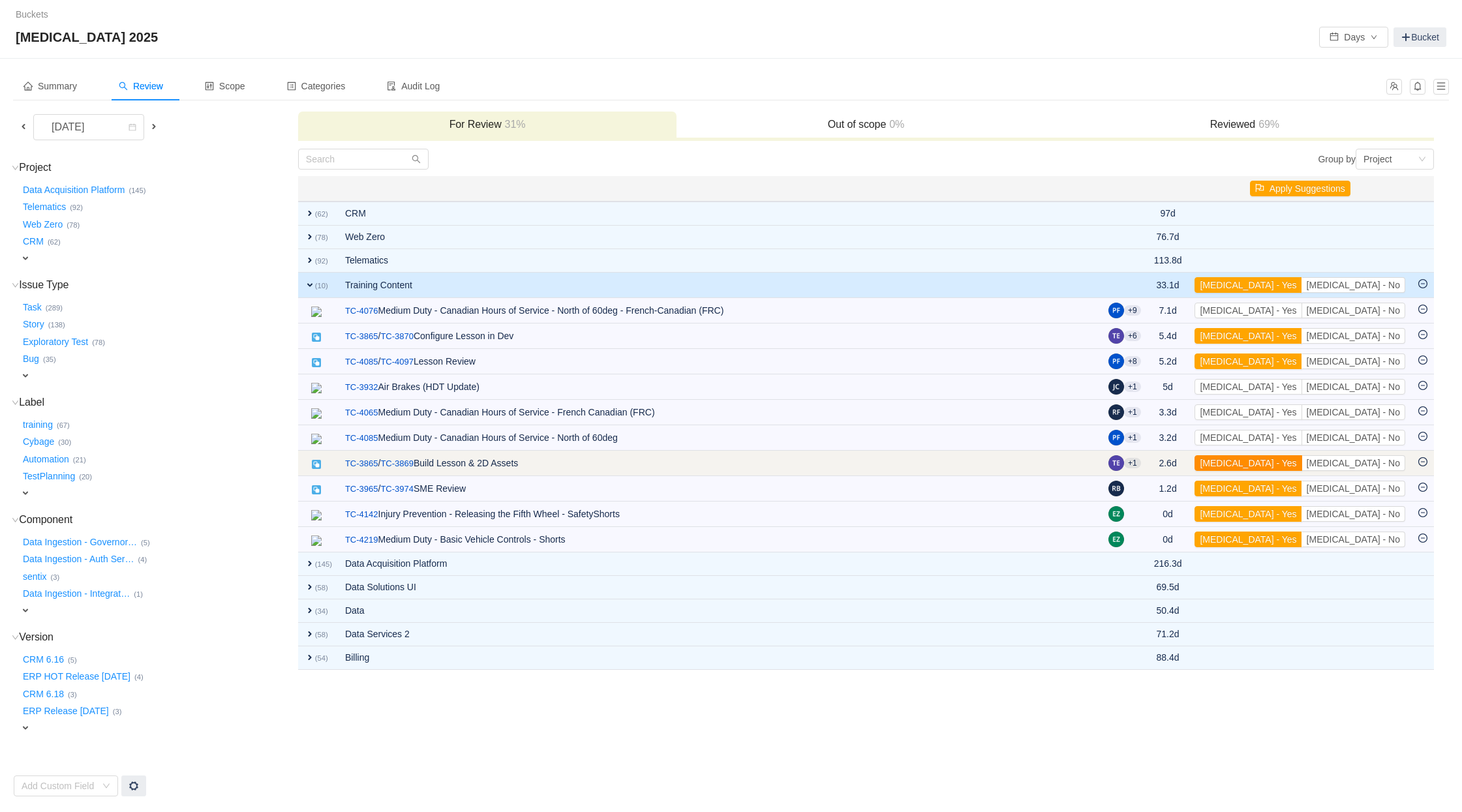
click at [1302, 458] on button "[MEDICAL_DATA] - Yes" at bounding box center [1248, 463] width 107 height 16
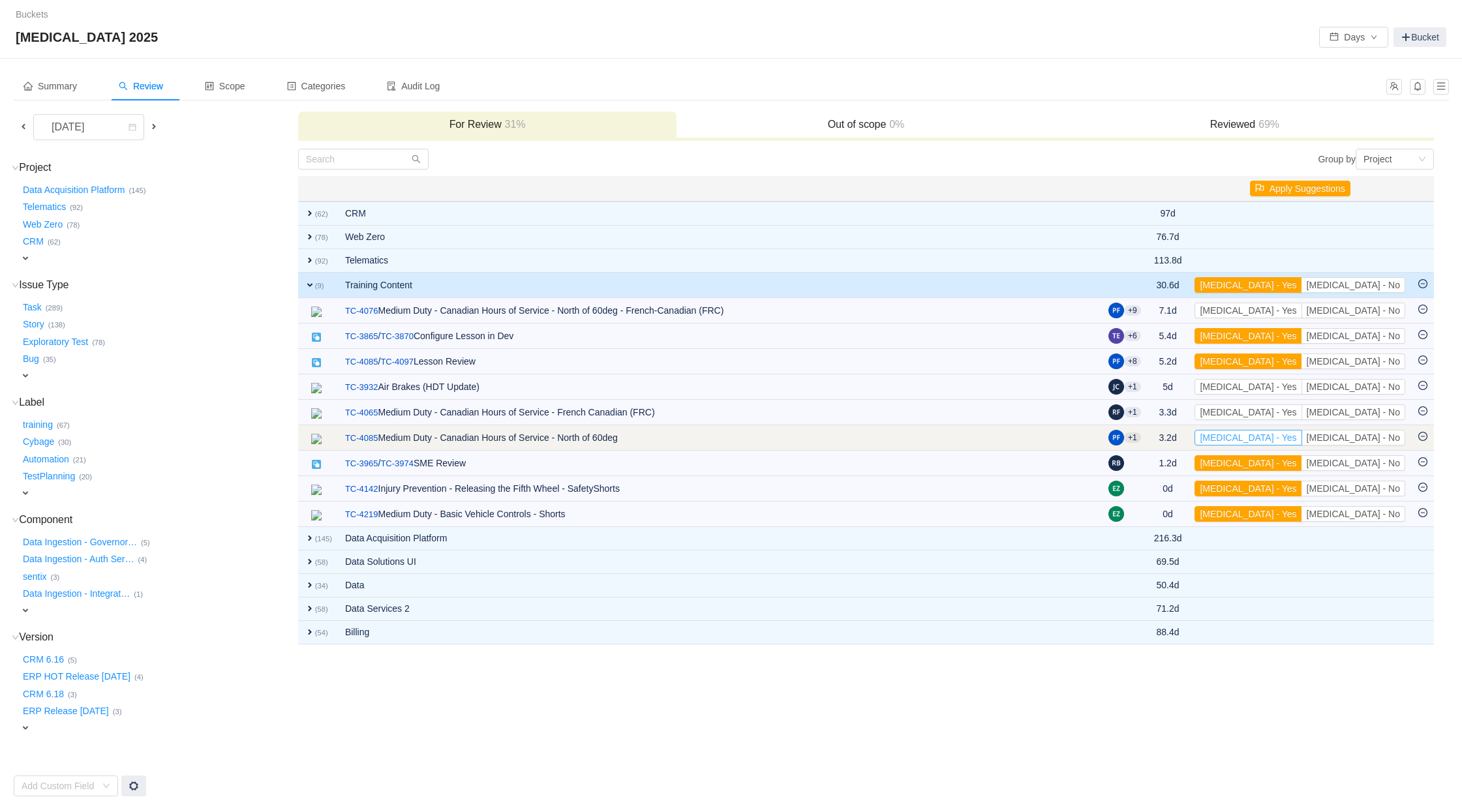
click at [1302, 438] on button "[MEDICAL_DATA] - Yes" at bounding box center [1248, 438] width 107 height 16
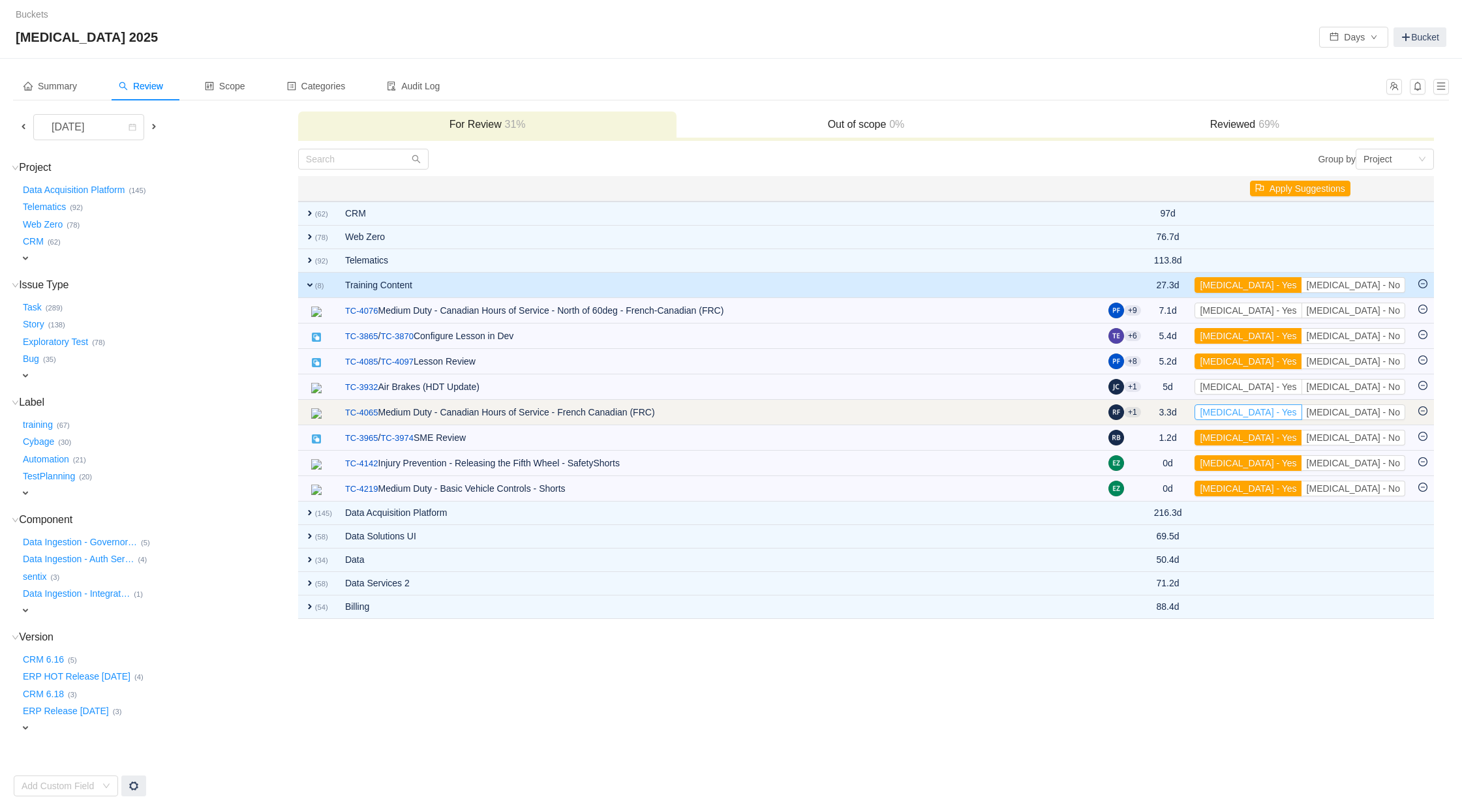
click at [1302, 412] on button "[MEDICAL_DATA] - Yes" at bounding box center [1248, 413] width 107 height 16
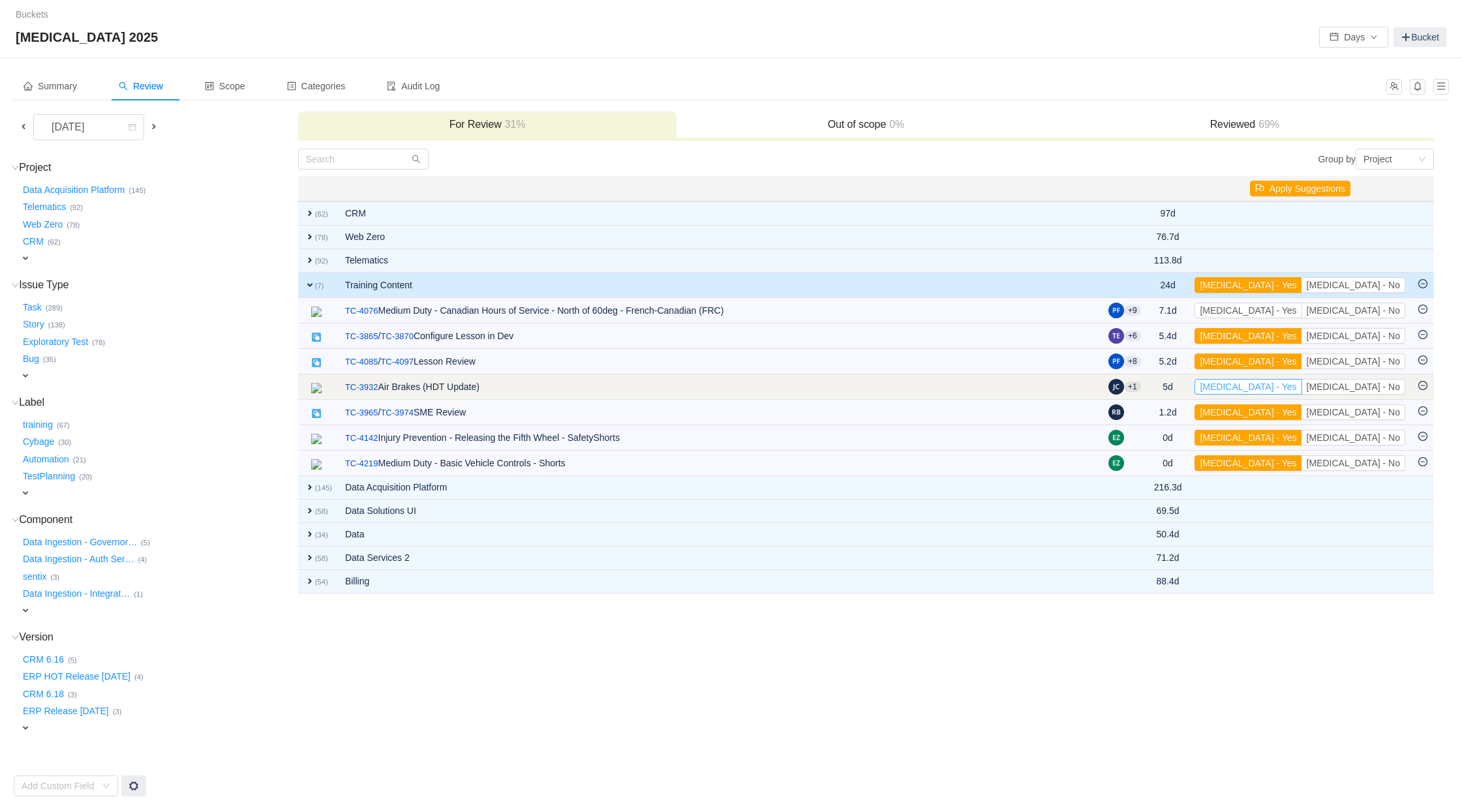
click at [1302, 389] on button "[MEDICAL_DATA] - Yes" at bounding box center [1248, 387] width 107 height 16
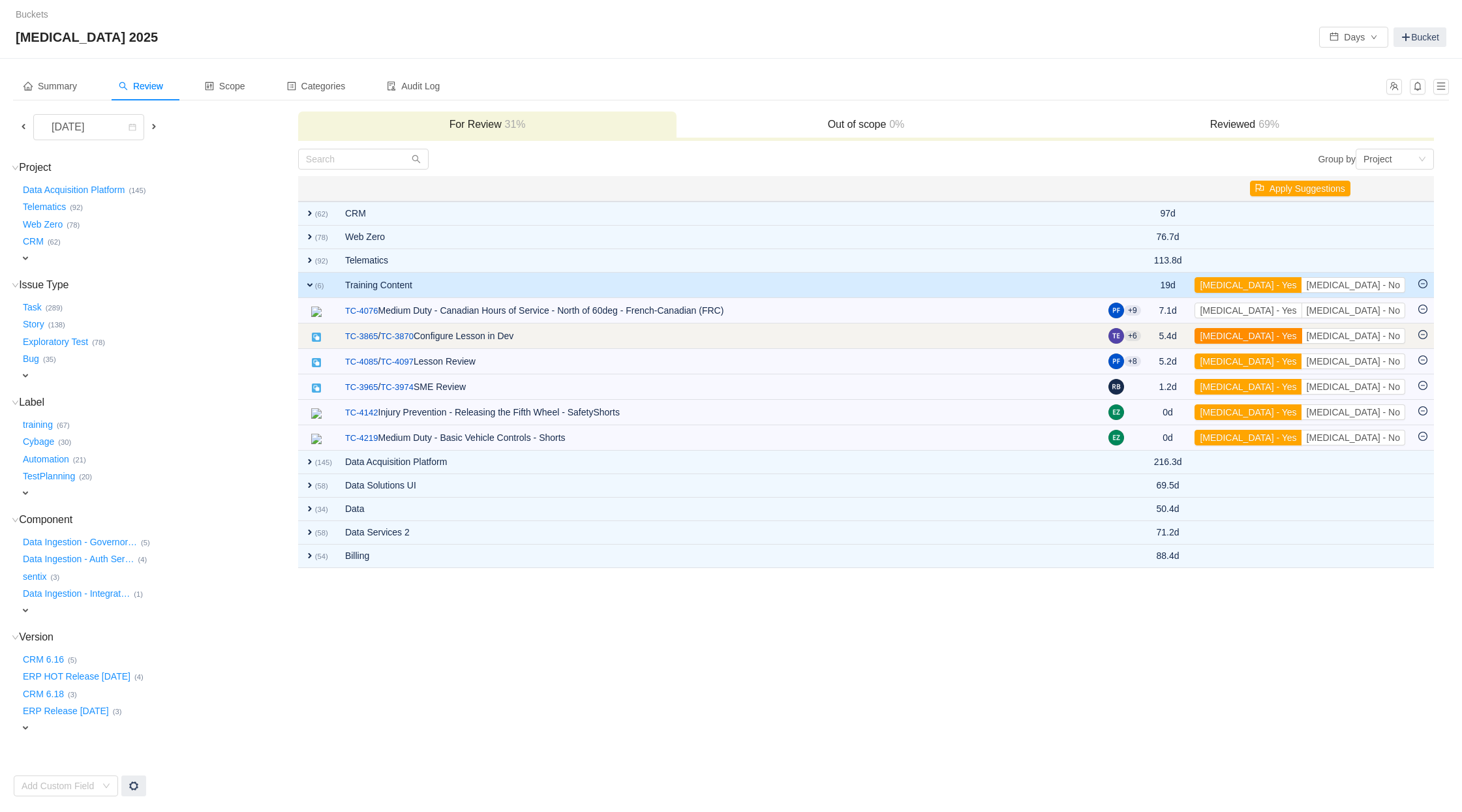
click at [1302, 328] on button "[MEDICAL_DATA] - Yes" at bounding box center [1248, 336] width 107 height 16
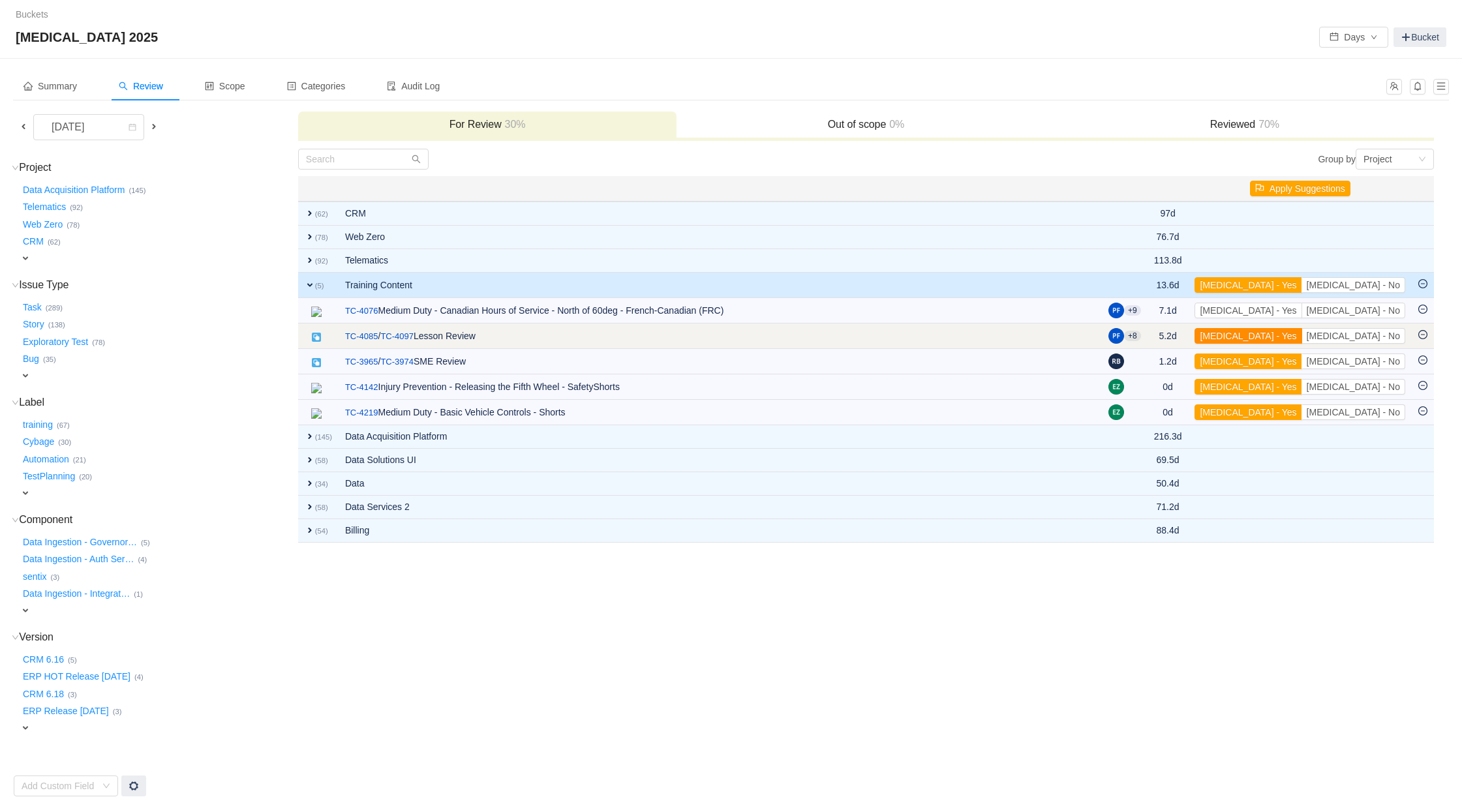
click at [1302, 338] on button "[MEDICAL_DATA] - Yes" at bounding box center [1248, 336] width 107 height 16
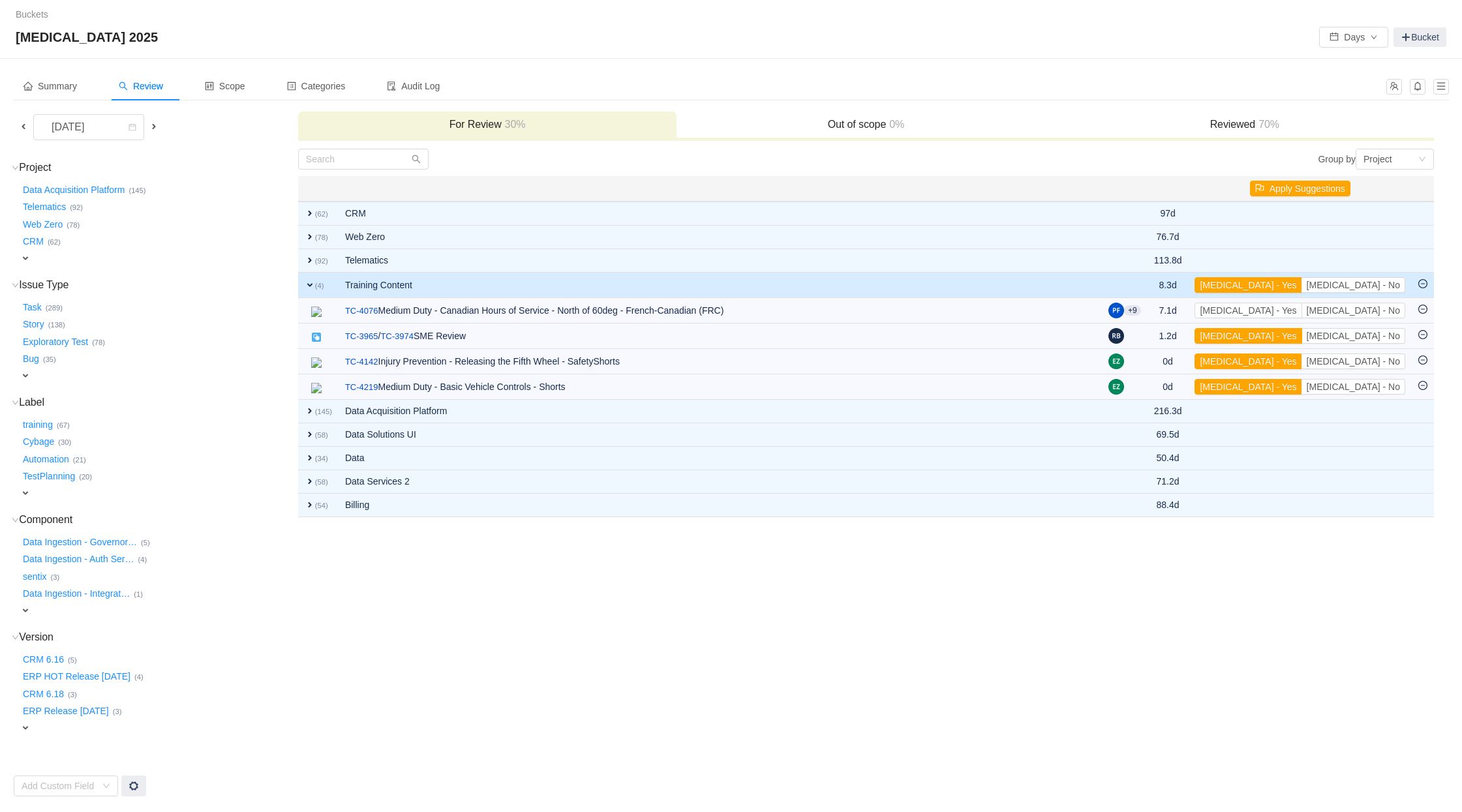
click at [1302, 338] on button "[MEDICAL_DATA] - Yes" at bounding box center [1248, 336] width 107 height 16
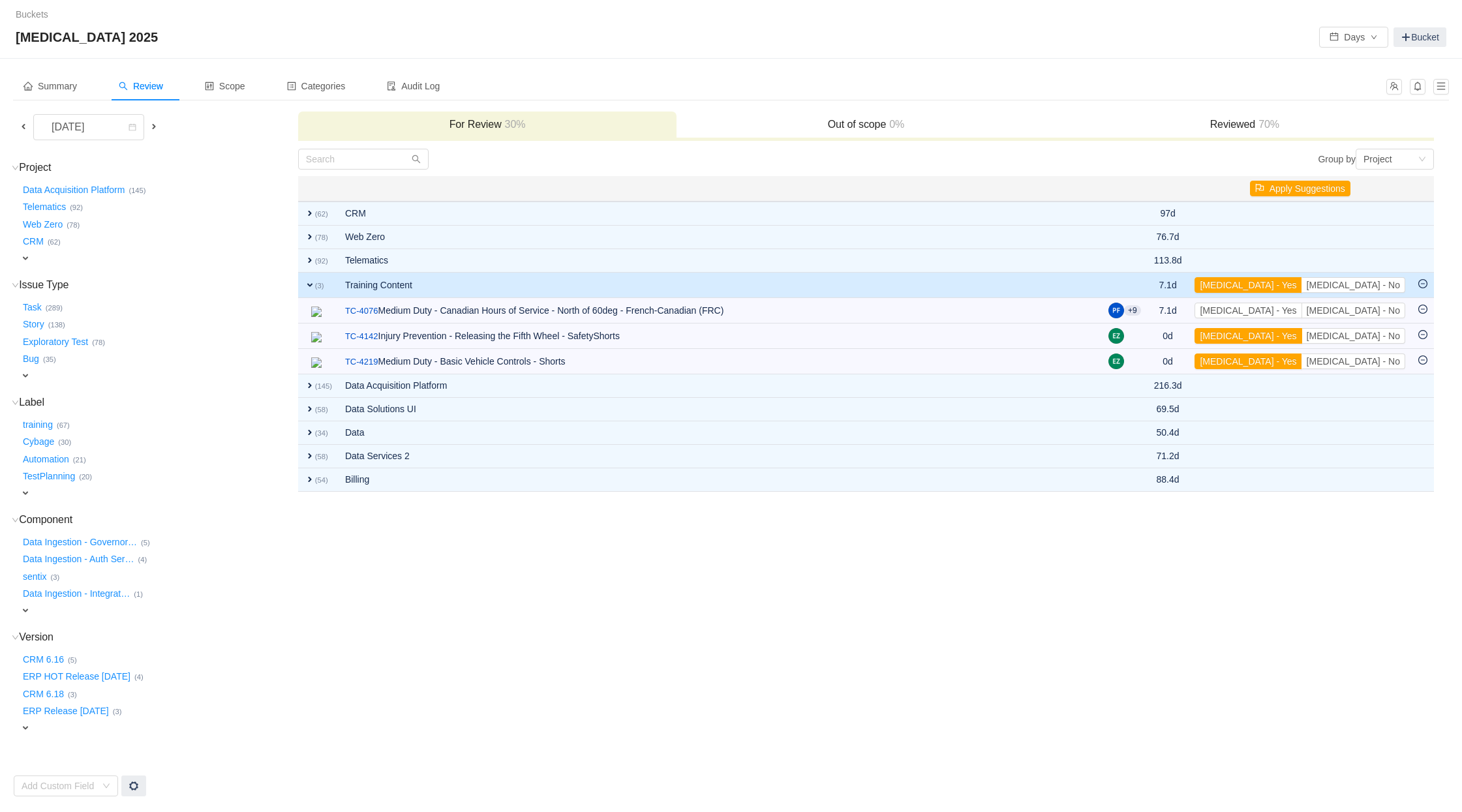
click at [1302, 338] on button "[MEDICAL_DATA] - Yes" at bounding box center [1248, 336] width 107 height 16
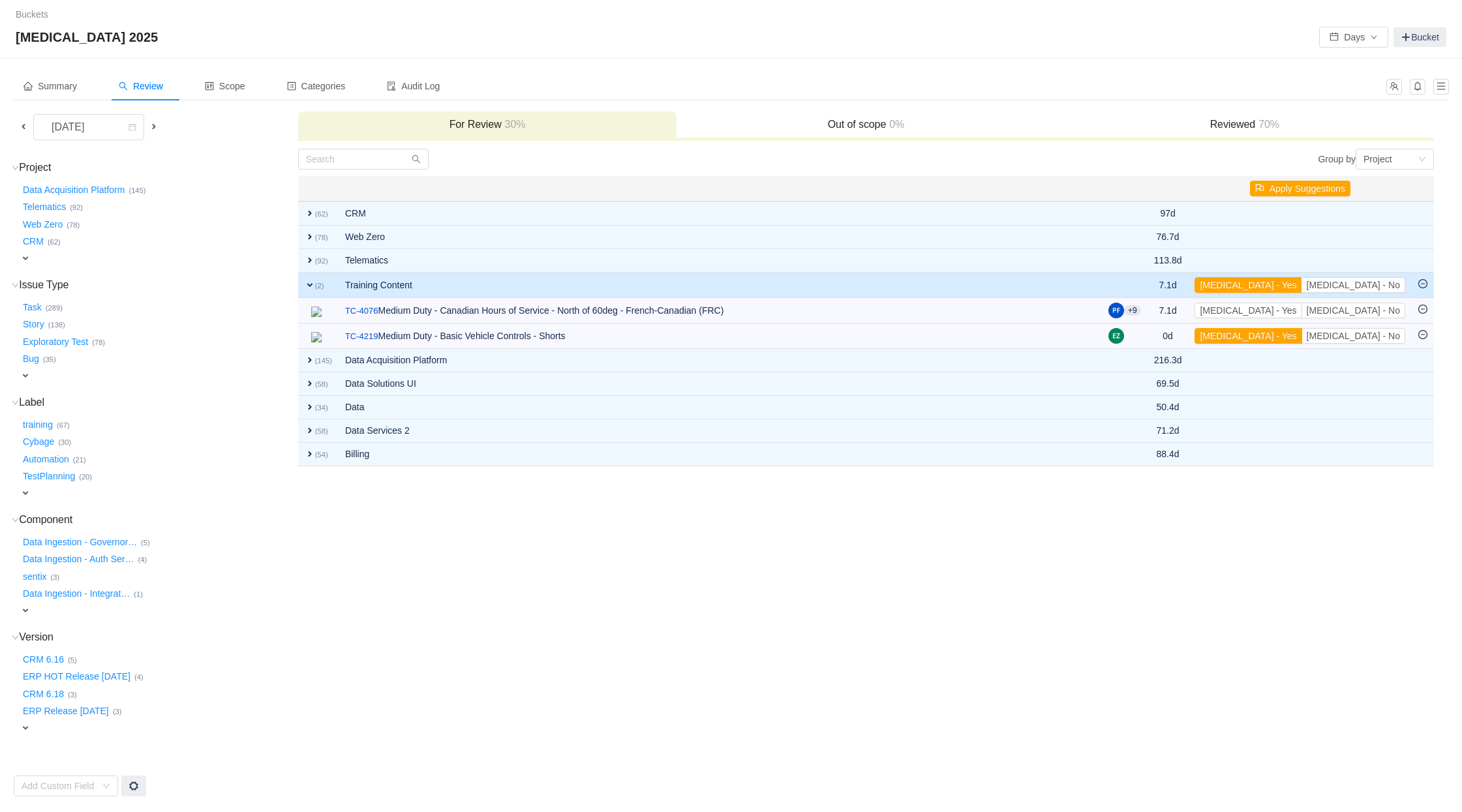
click at [1302, 338] on button "[MEDICAL_DATA] - Yes" at bounding box center [1248, 336] width 107 height 16
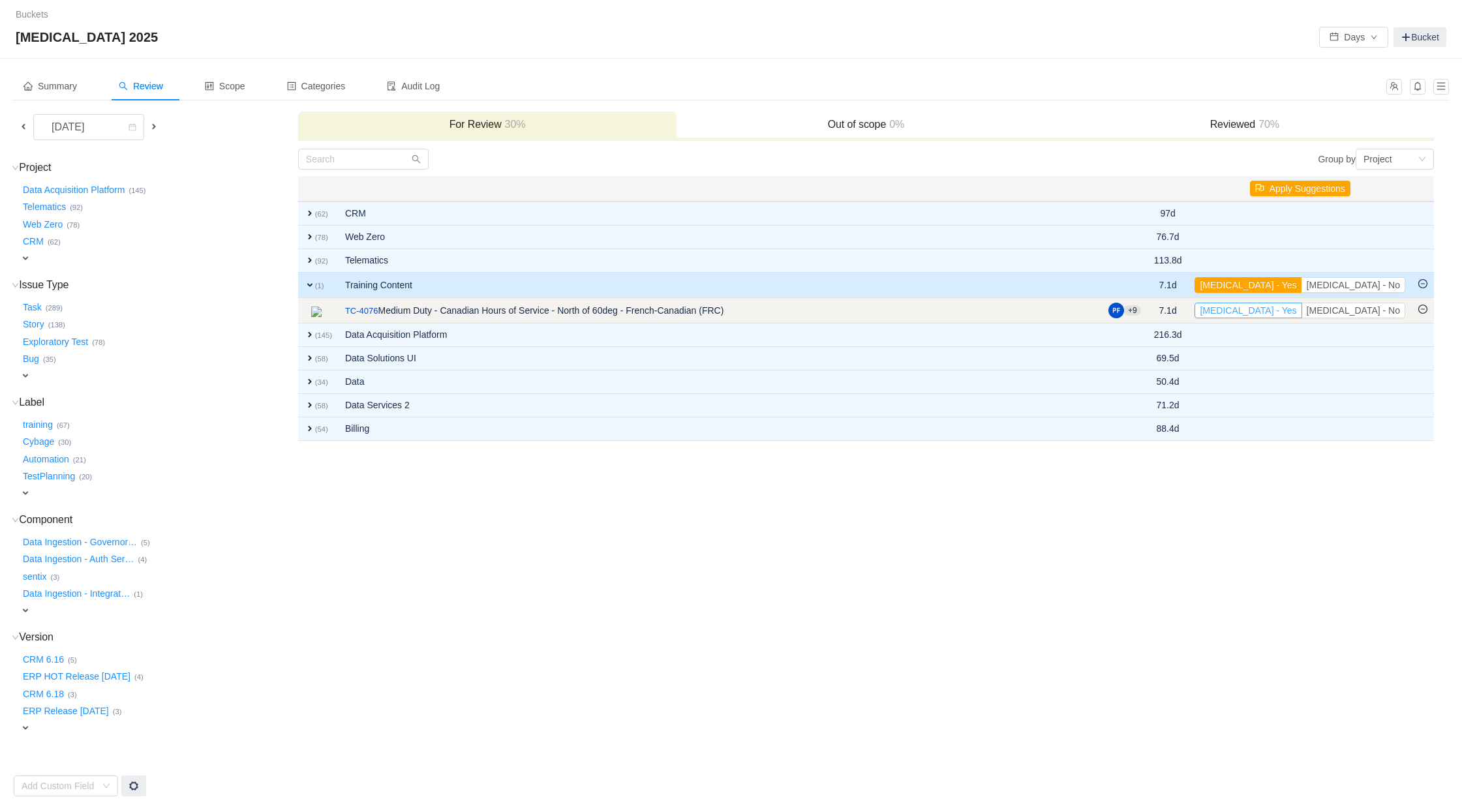
click at [1302, 311] on button "[MEDICAL_DATA] - Yes" at bounding box center [1248, 310] width 107 height 16
